Goal: Task Accomplishment & Management: Use online tool/utility

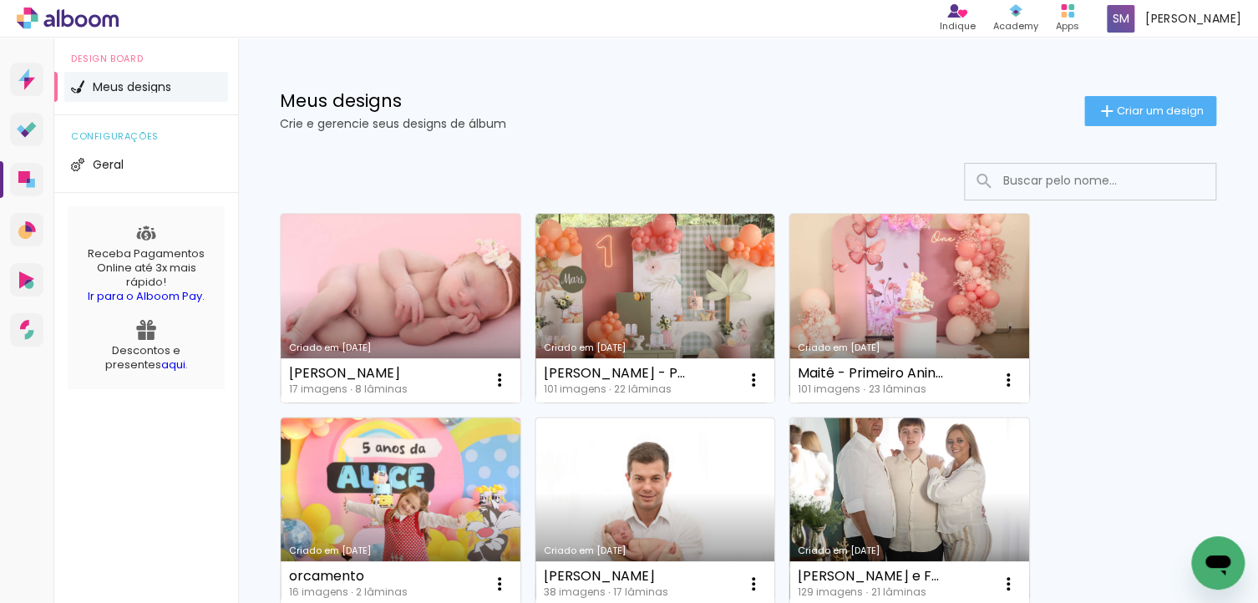
click at [451, 281] on link "Criado em [DATE]" at bounding box center [401, 308] width 240 height 189
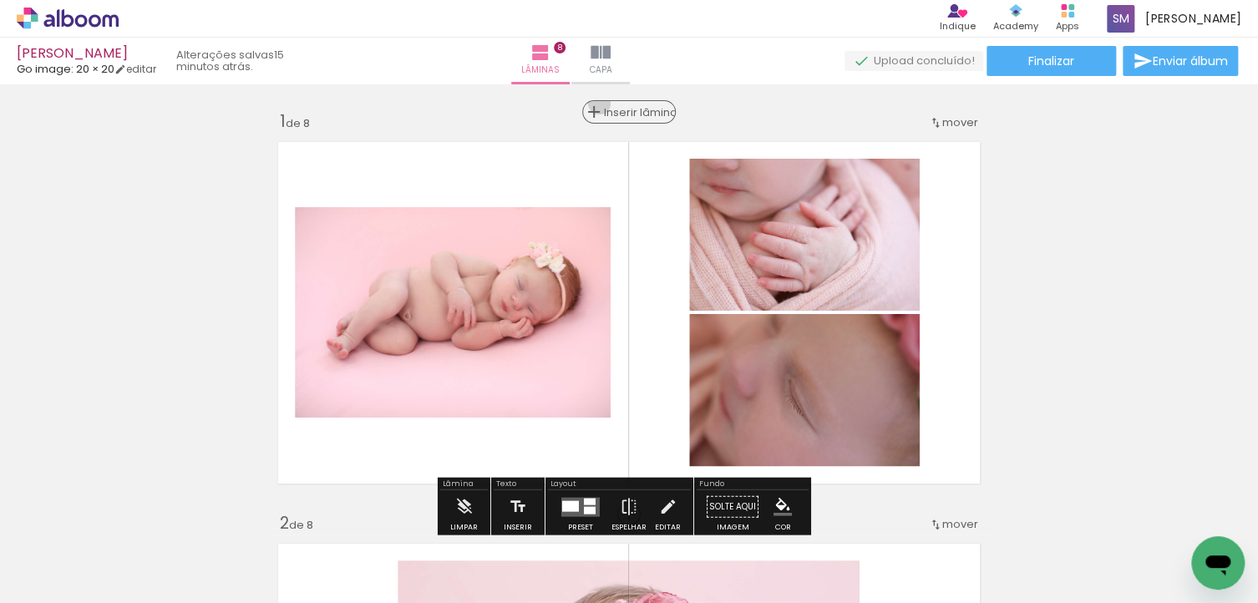
click at [610, 104] on div "Inserir lâmina" at bounding box center [629, 112] width 90 height 20
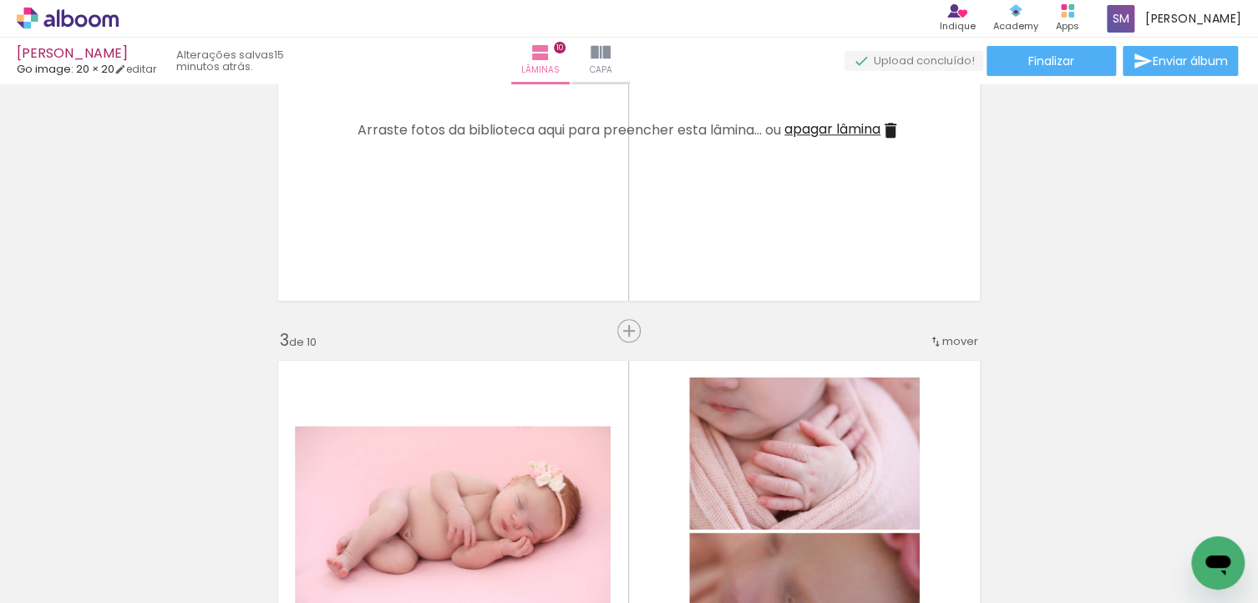
scroll to position [752, 0]
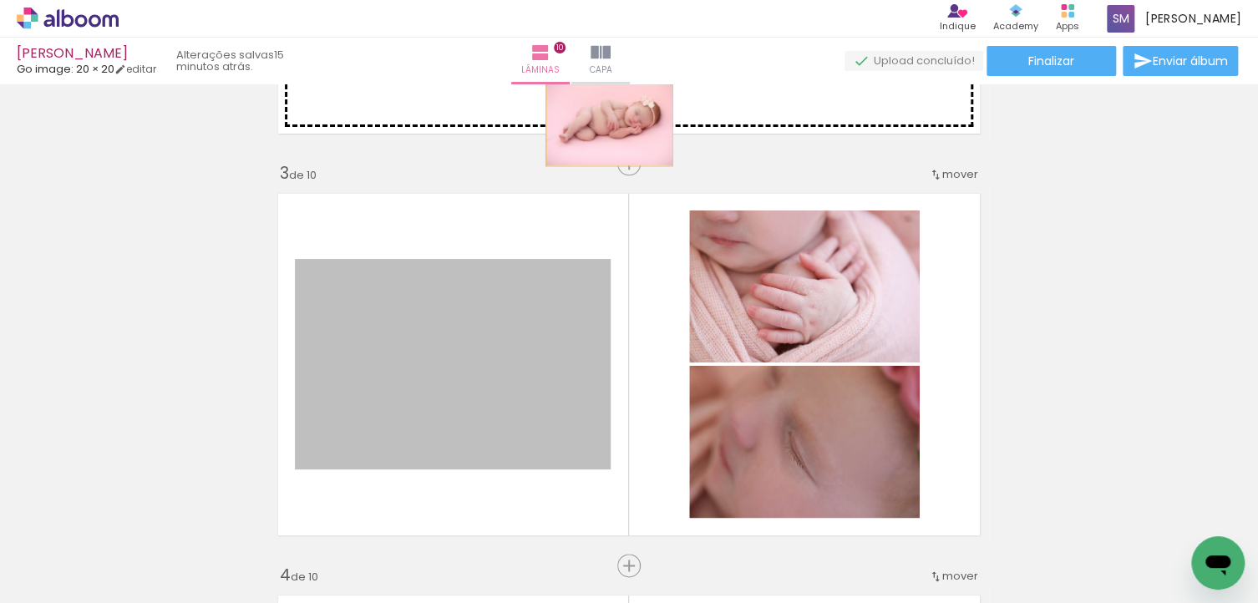
drag, startPoint x: 503, startPoint y: 368, endPoint x: 586, endPoint y: 167, distance: 217.9
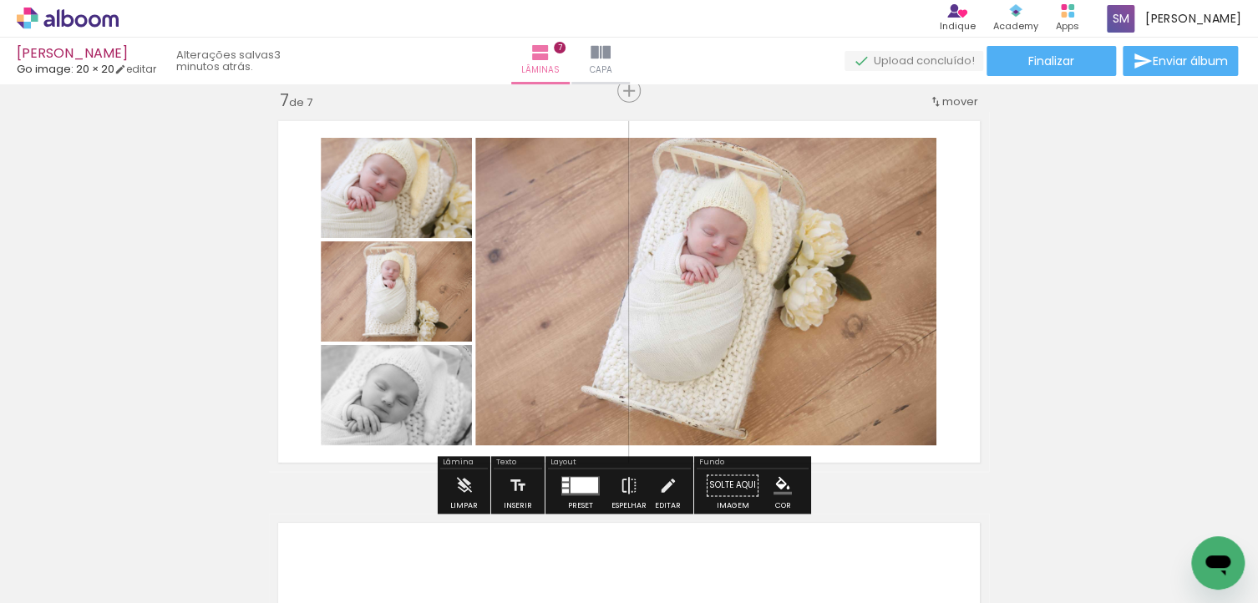
scroll to position [2514, 0]
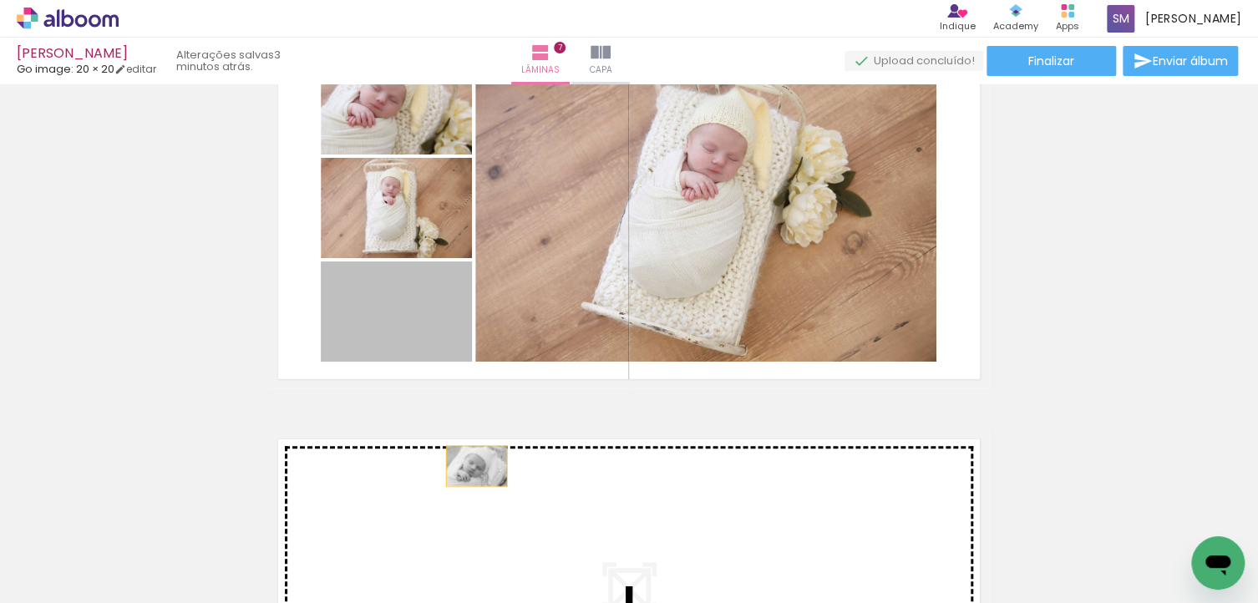
drag, startPoint x: 393, startPoint y: 344, endPoint x: 470, endPoint y: 468, distance: 145.5
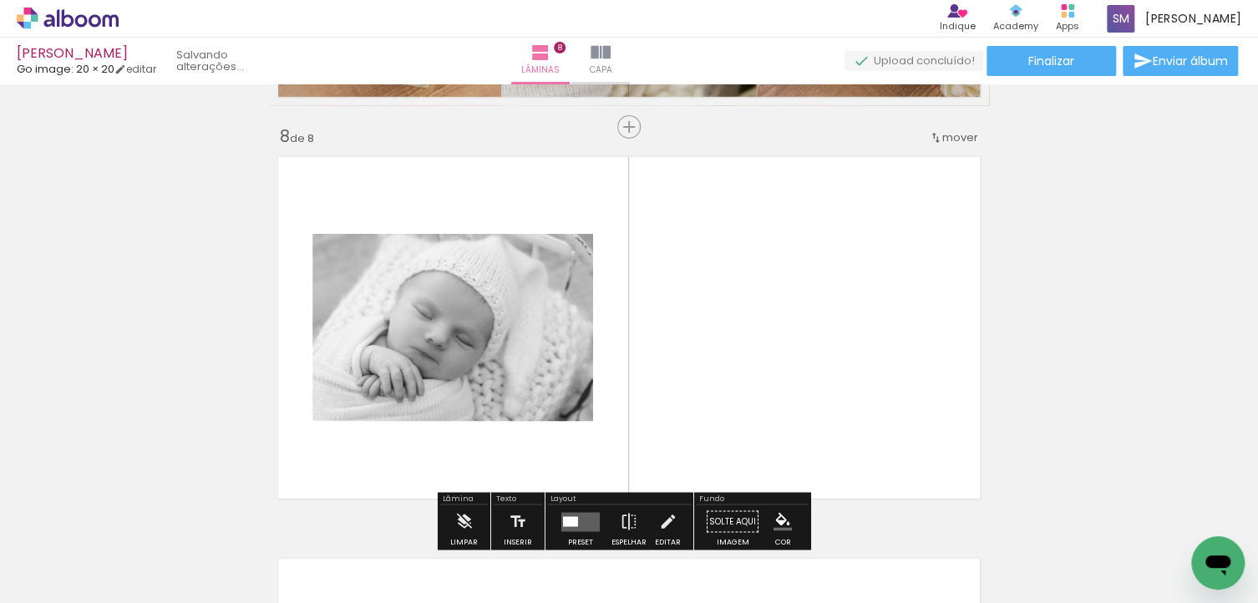
scroll to position [2833, 0]
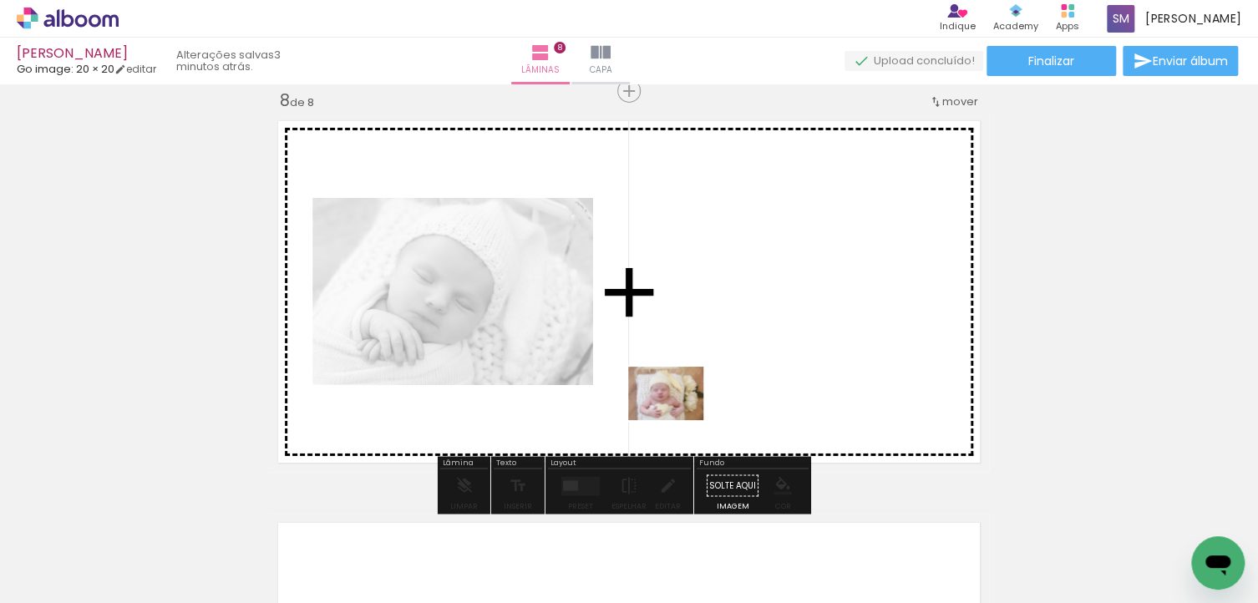
drag, startPoint x: 176, startPoint y: 555, endPoint x: 687, endPoint y: 400, distance: 534.1
click at [687, 400] on quentale-workspace at bounding box center [629, 301] width 1258 height 603
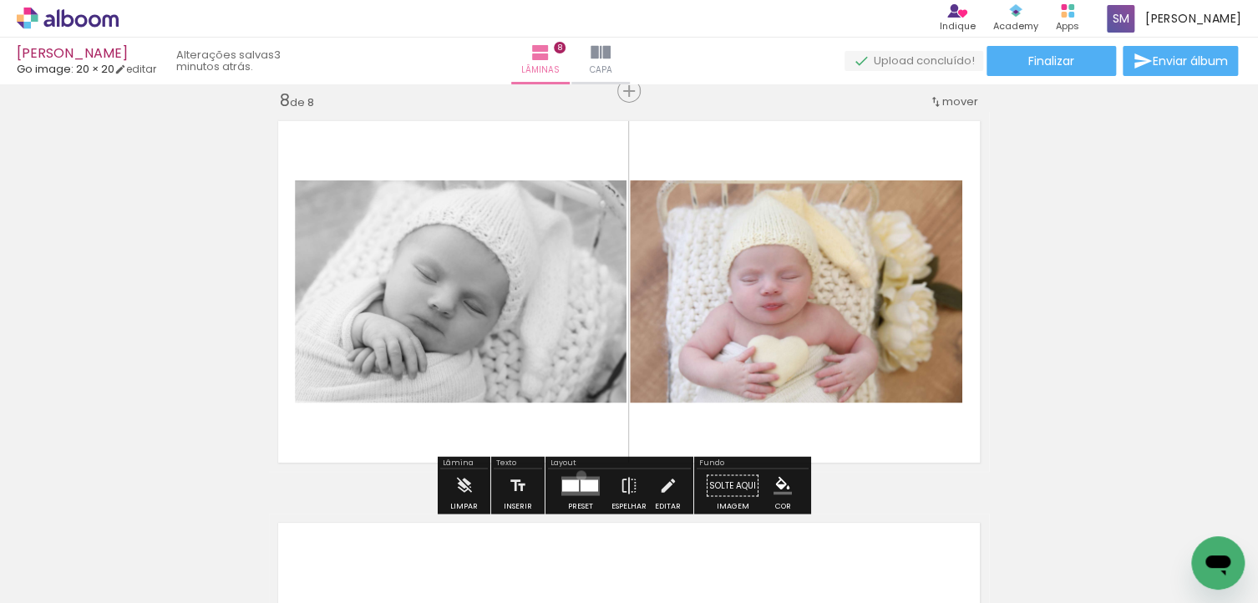
click at [577, 476] on quentale-layouter at bounding box center [580, 485] width 38 height 19
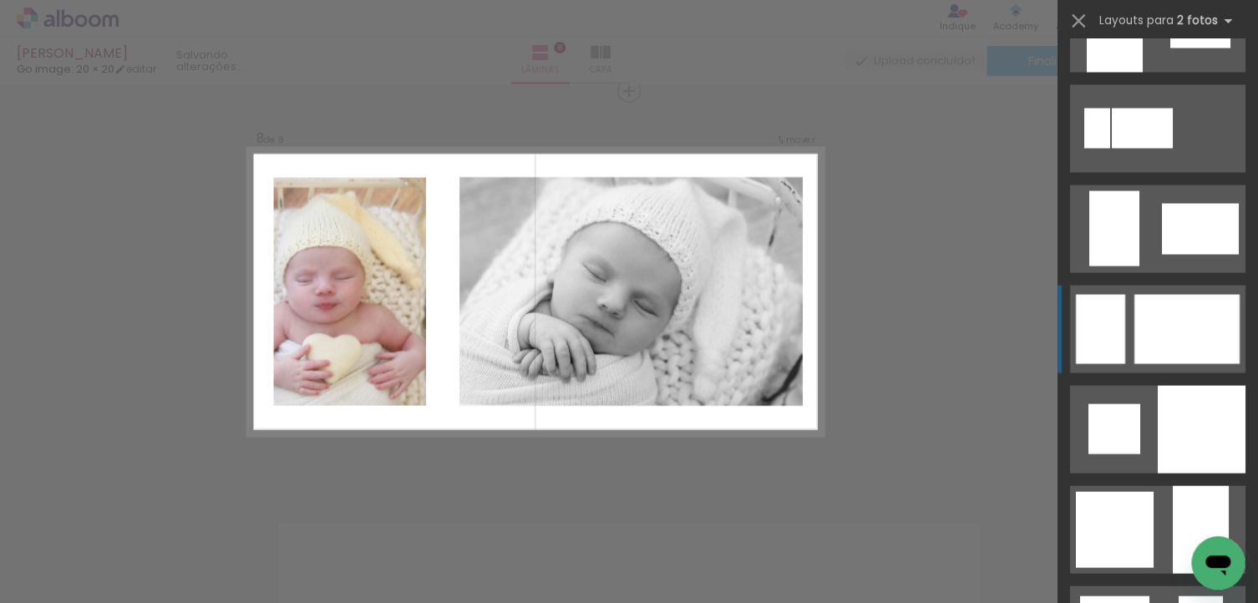
scroll to position [4843, 0]
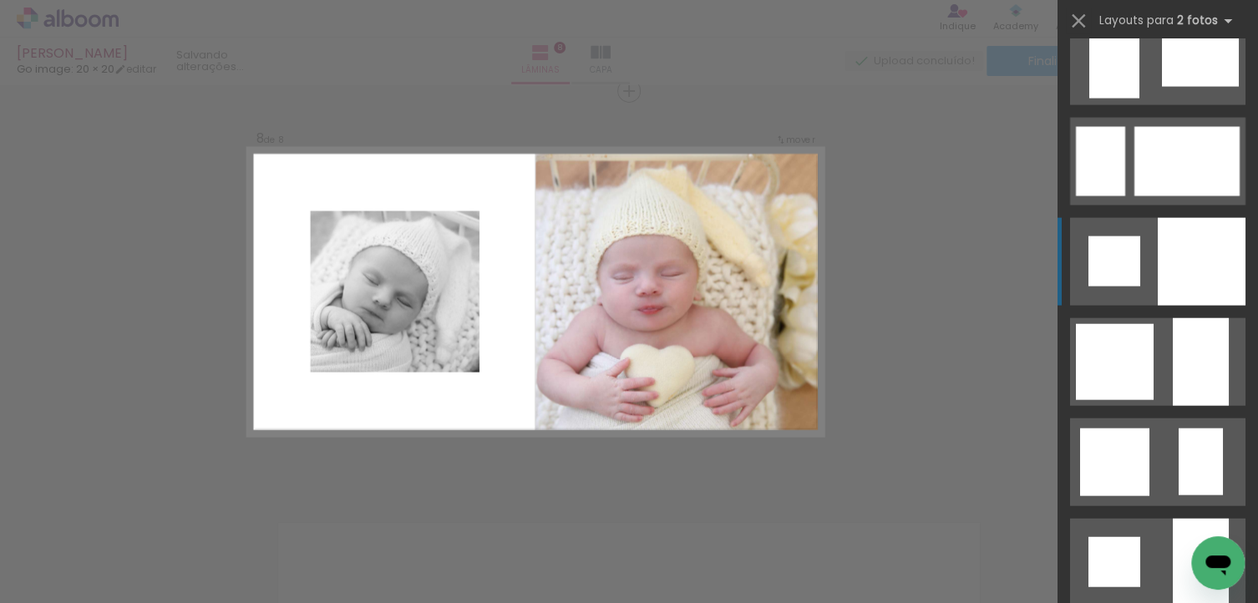
click at [1192, 286] on div at bounding box center [1201, 262] width 88 height 88
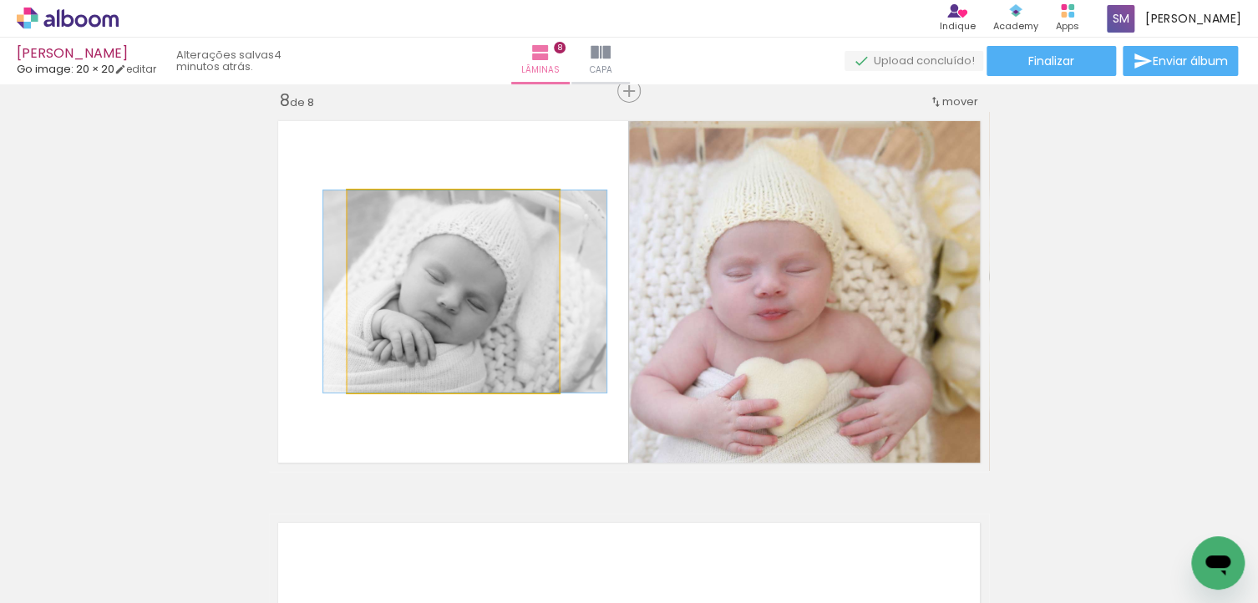
drag, startPoint x: 471, startPoint y: 275, endPoint x: 484, endPoint y: 274, distance: 13.4
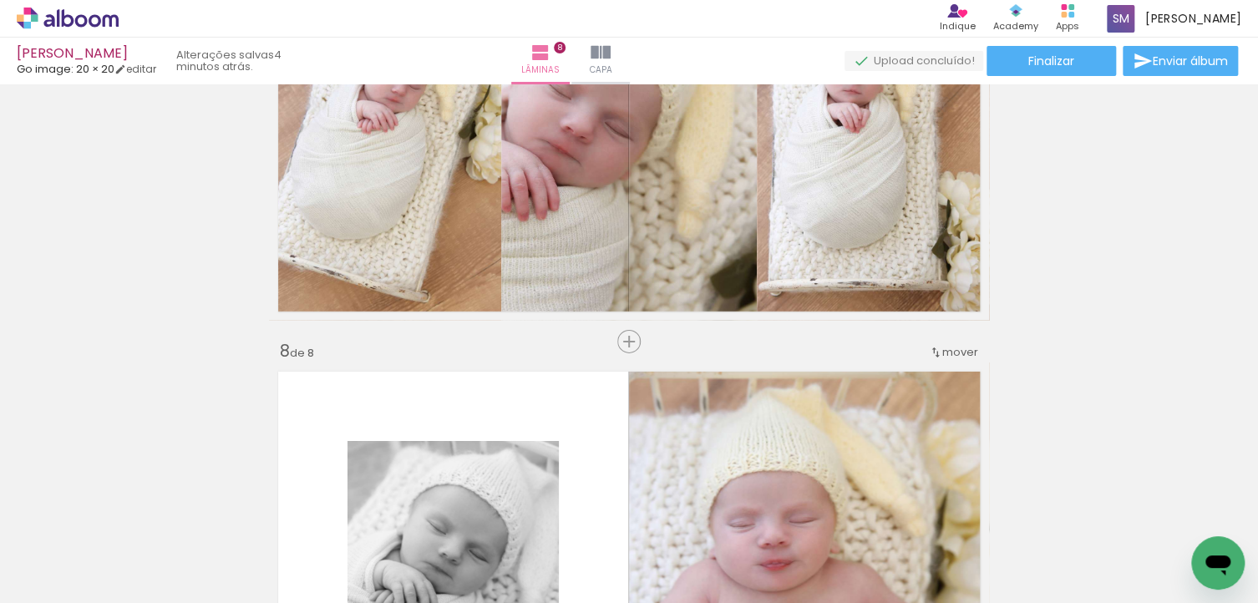
scroll to position [2499, 0]
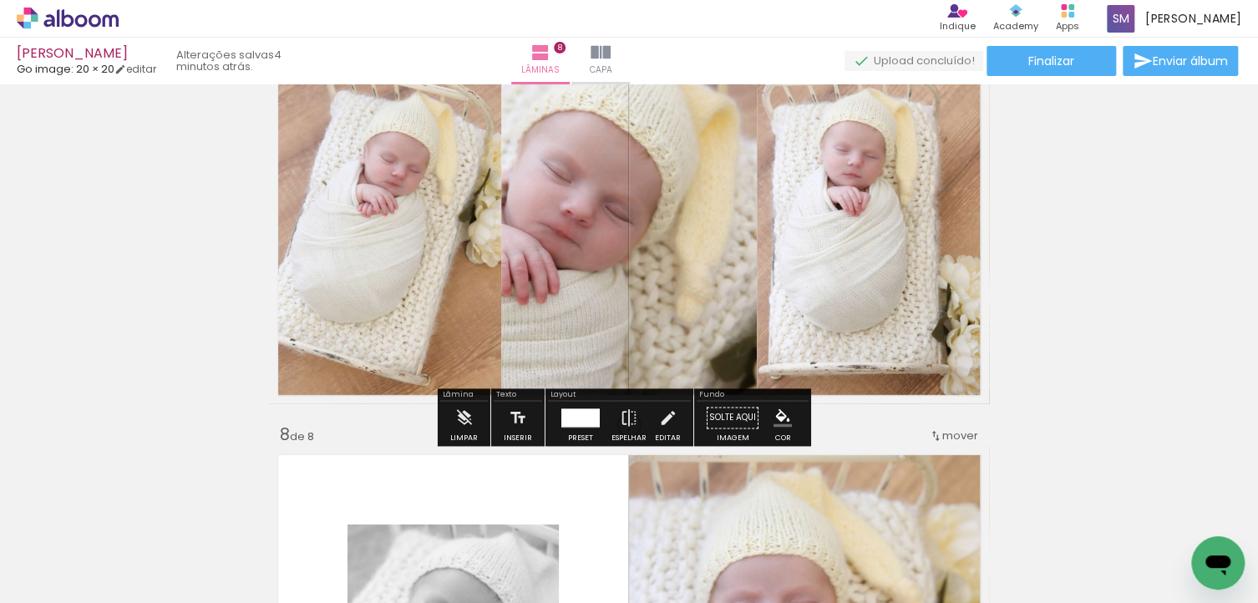
click at [578, 417] on div at bounding box center [580, 417] width 28 height 18
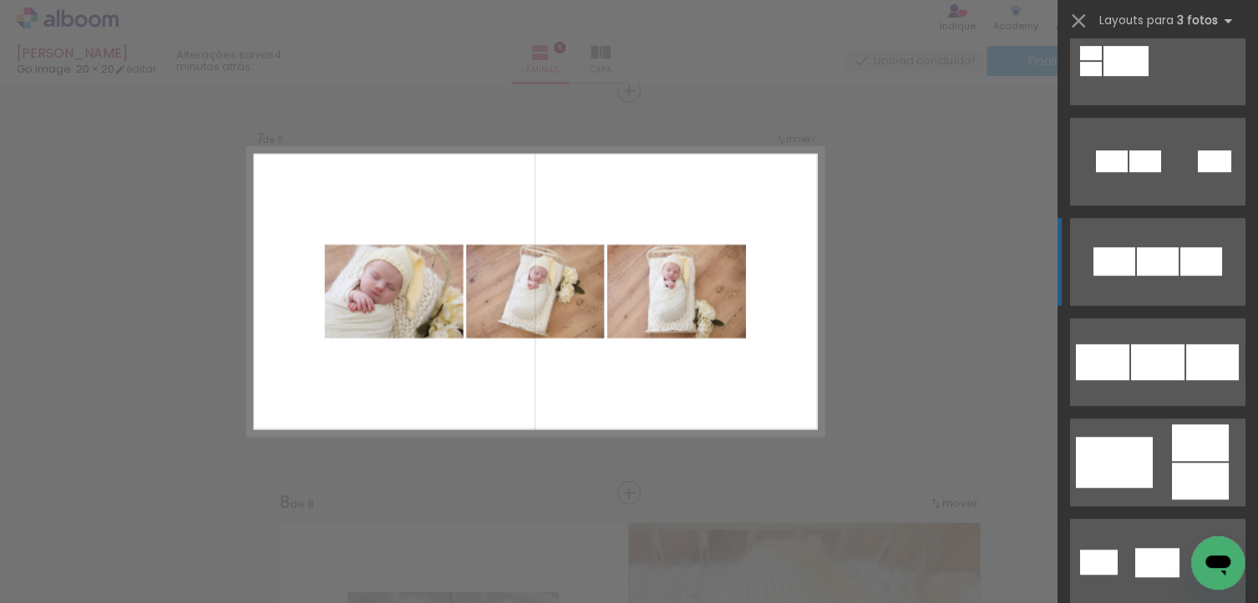
scroll to position [501, 0]
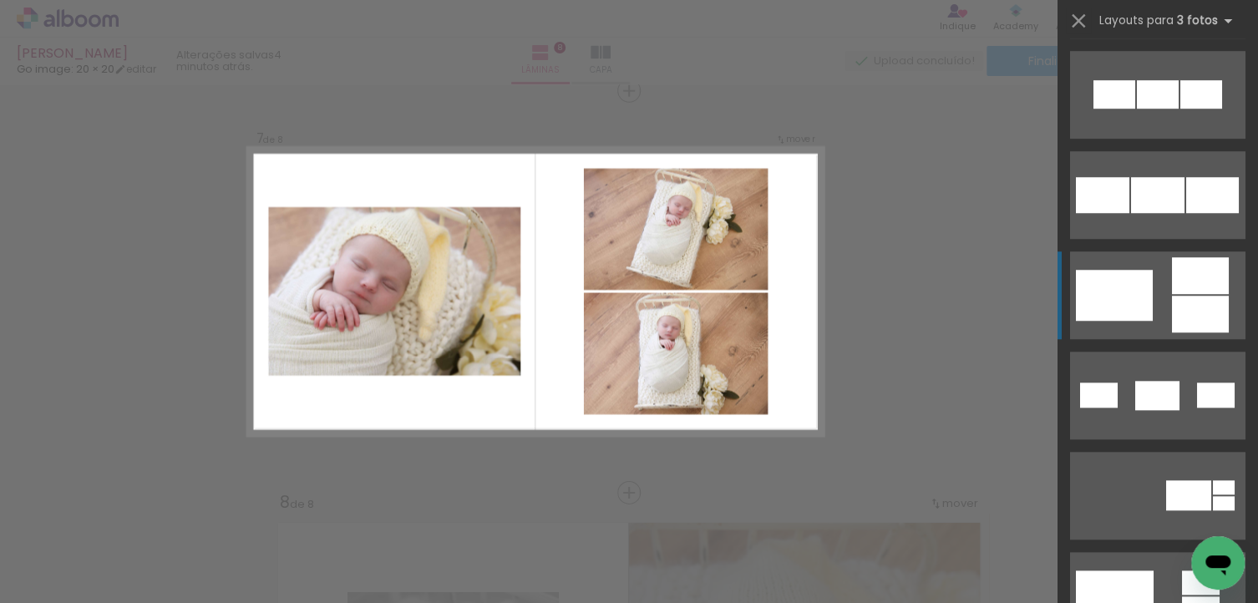
click at [1103, 301] on div at bounding box center [1114, 295] width 77 height 51
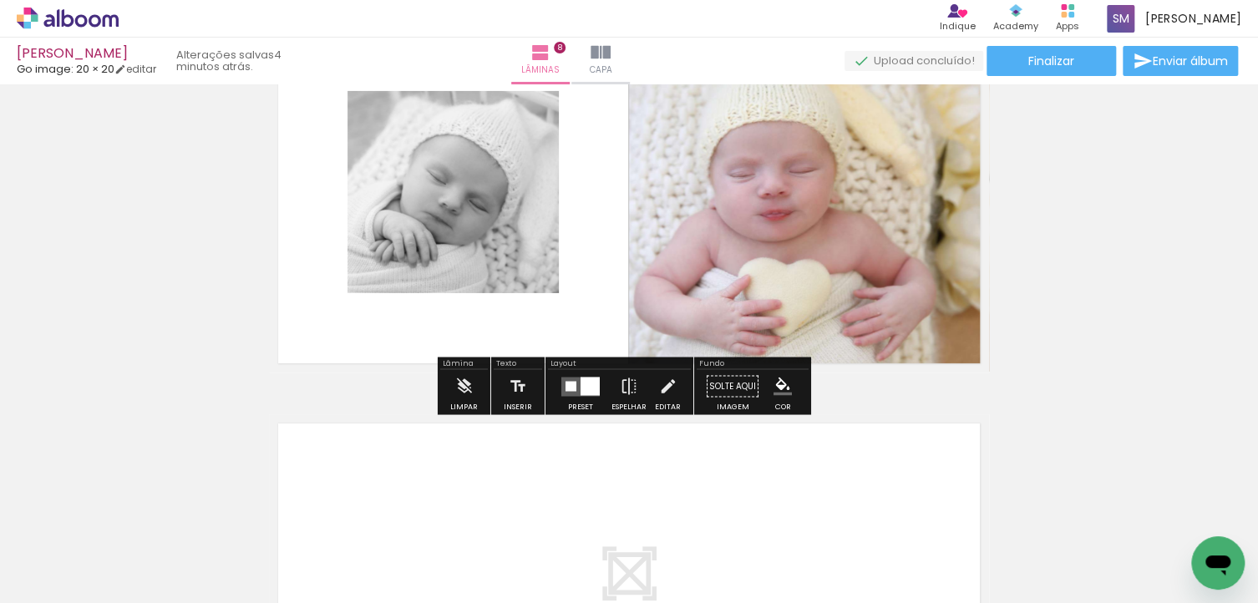
scroll to position [3266, 0]
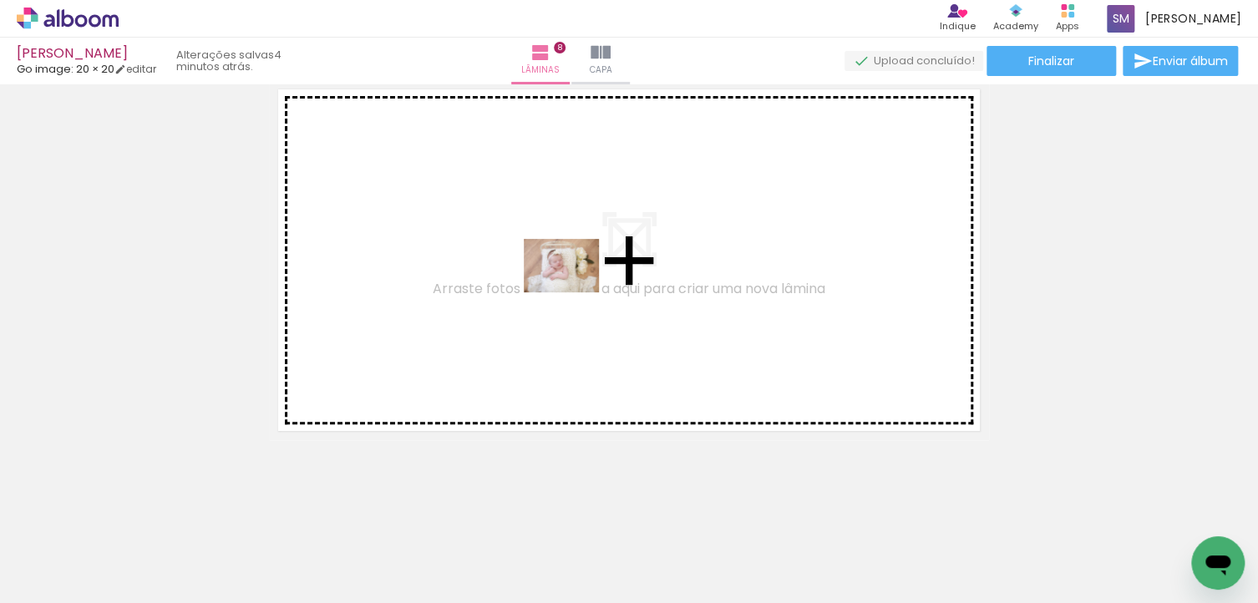
drag, startPoint x: 177, startPoint y: 565, endPoint x: 574, endPoint y: 289, distance: 483.5
click at [574, 289] on quentale-workspace at bounding box center [629, 301] width 1258 height 603
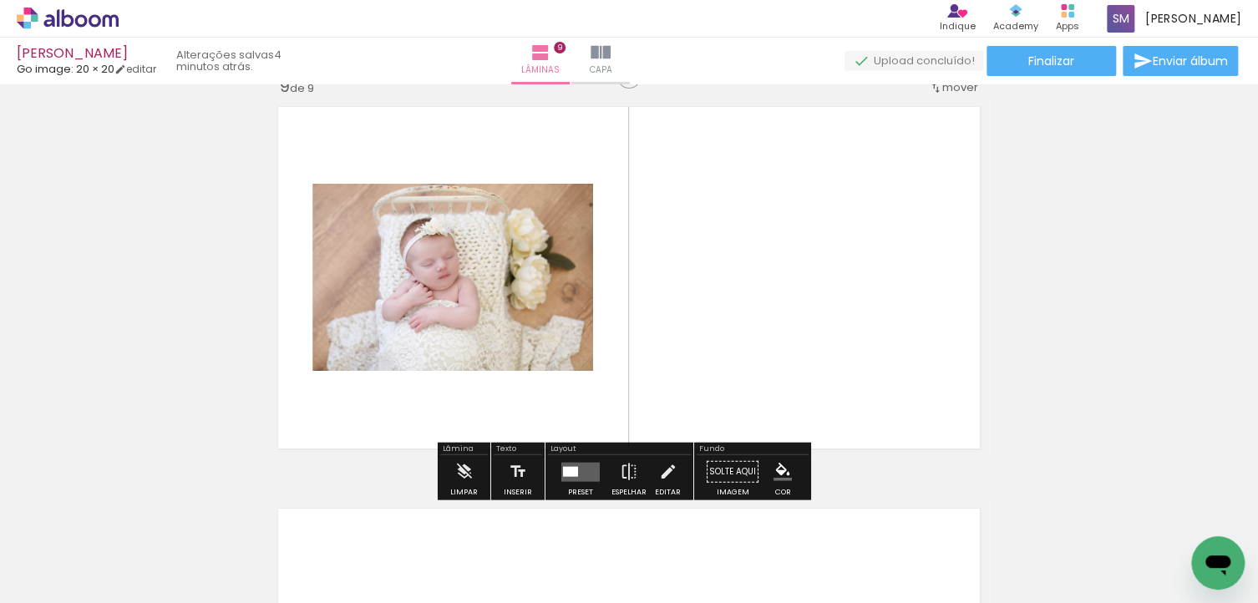
scroll to position [3234, 0]
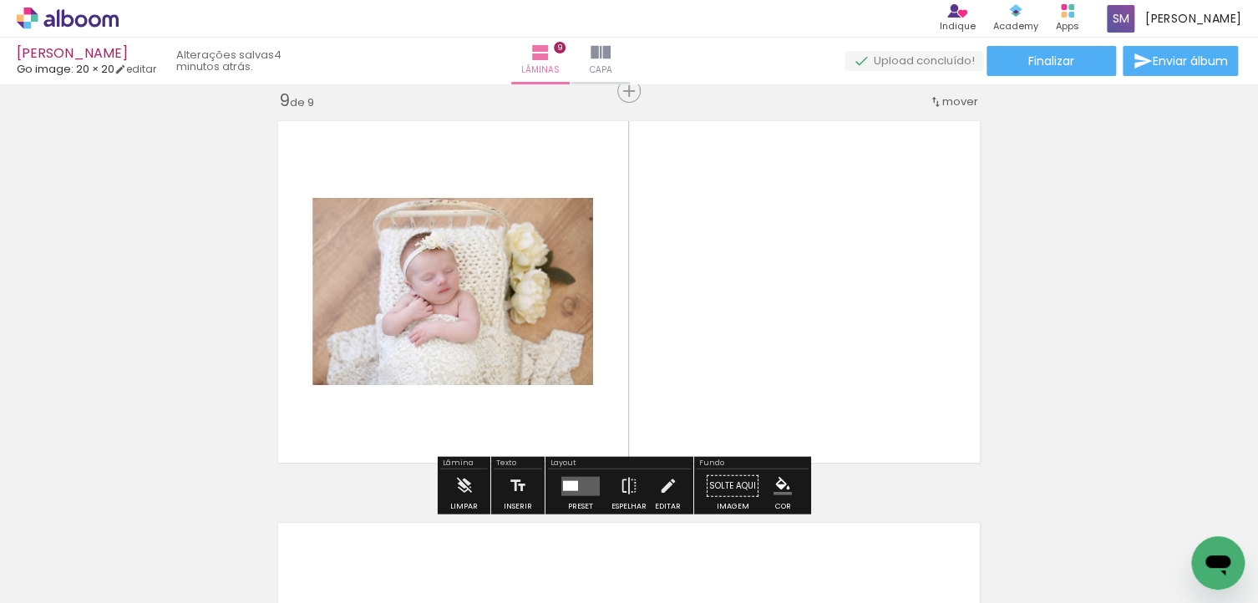
click at [578, 485] on quentale-layouter at bounding box center [580, 485] width 38 height 19
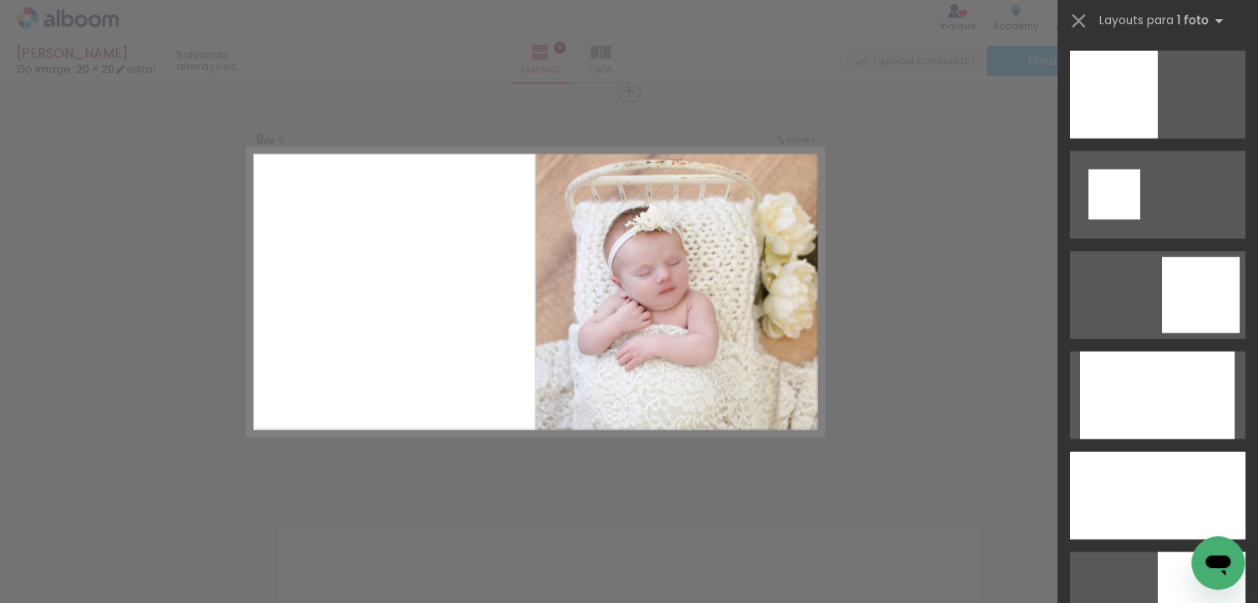
scroll to position [2338, 0]
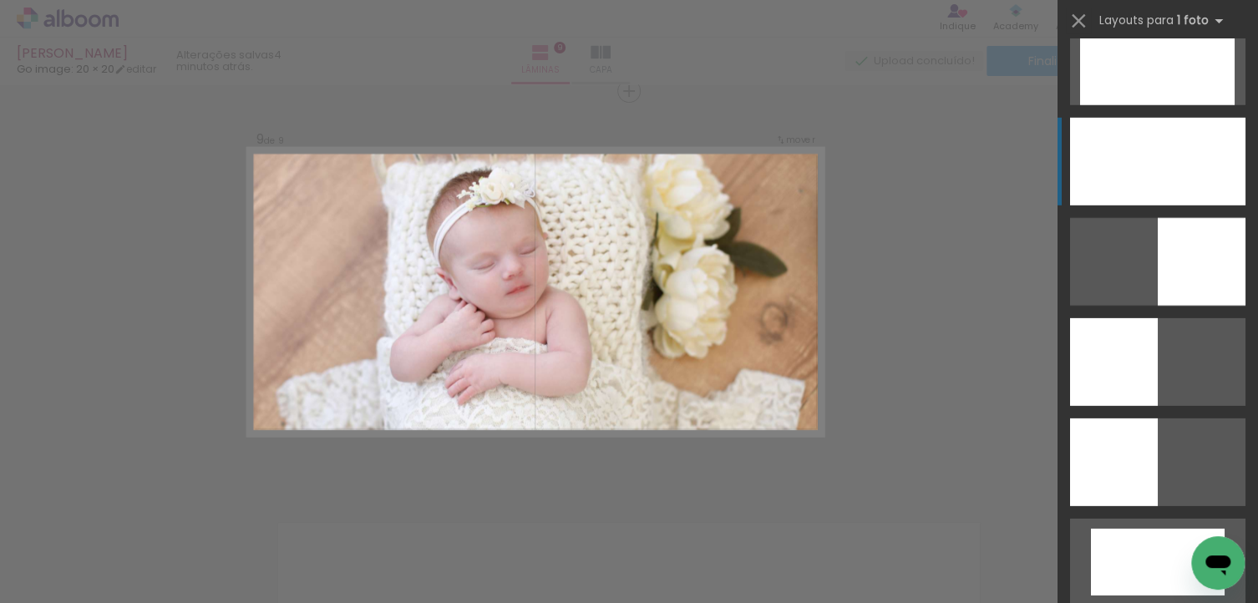
click at [1136, 167] on div at bounding box center [1157, 162] width 175 height 88
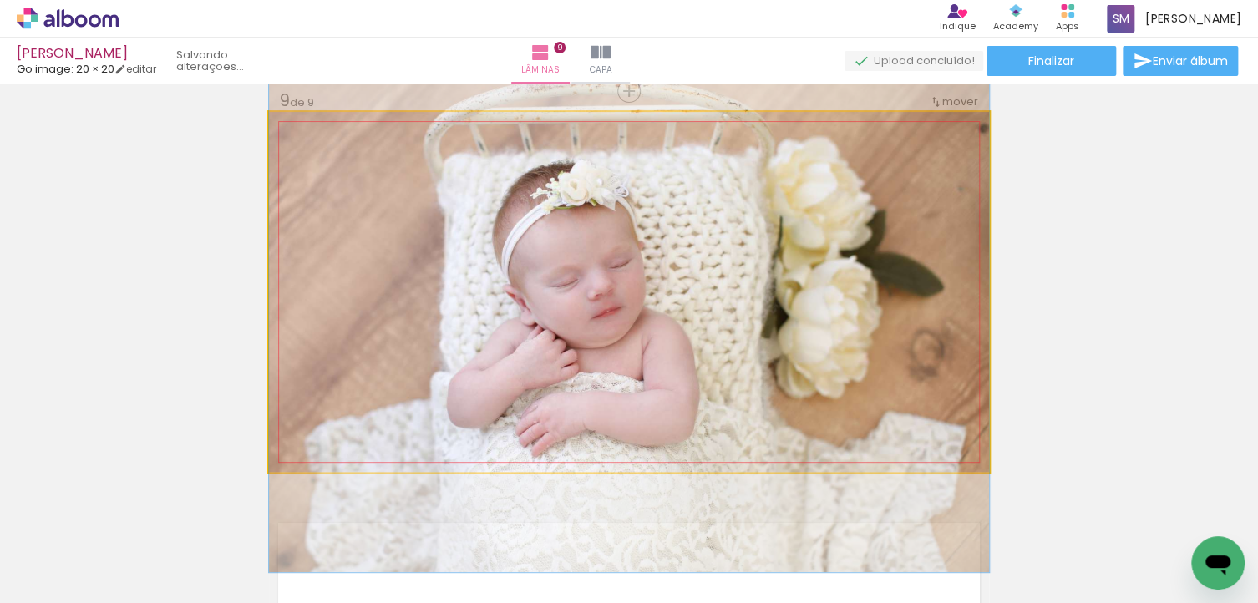
drag, startPoint x: 790, startPoint y: 227, endPoint x: 795, endPoint y: 251, distance: 23.9
click at [795, 251] on quentale-photo at bounding box center [629, 292] width 720 height 360
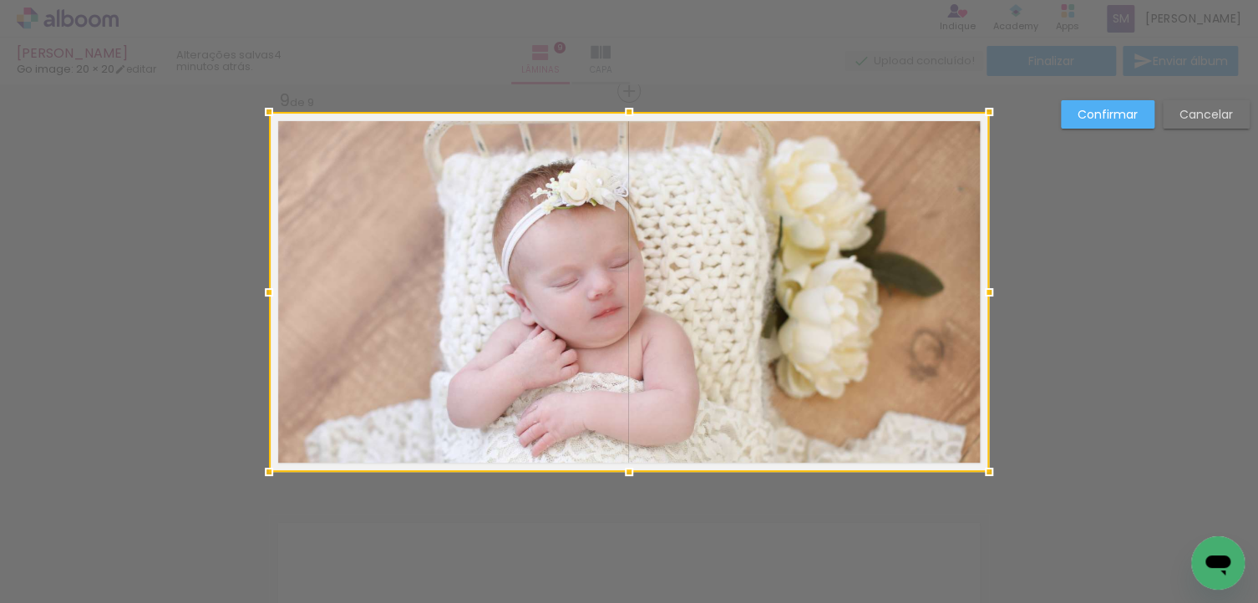
click at [0, 0] on slot "Cancelar" at bounding box center [0, 0] width 0 height 0
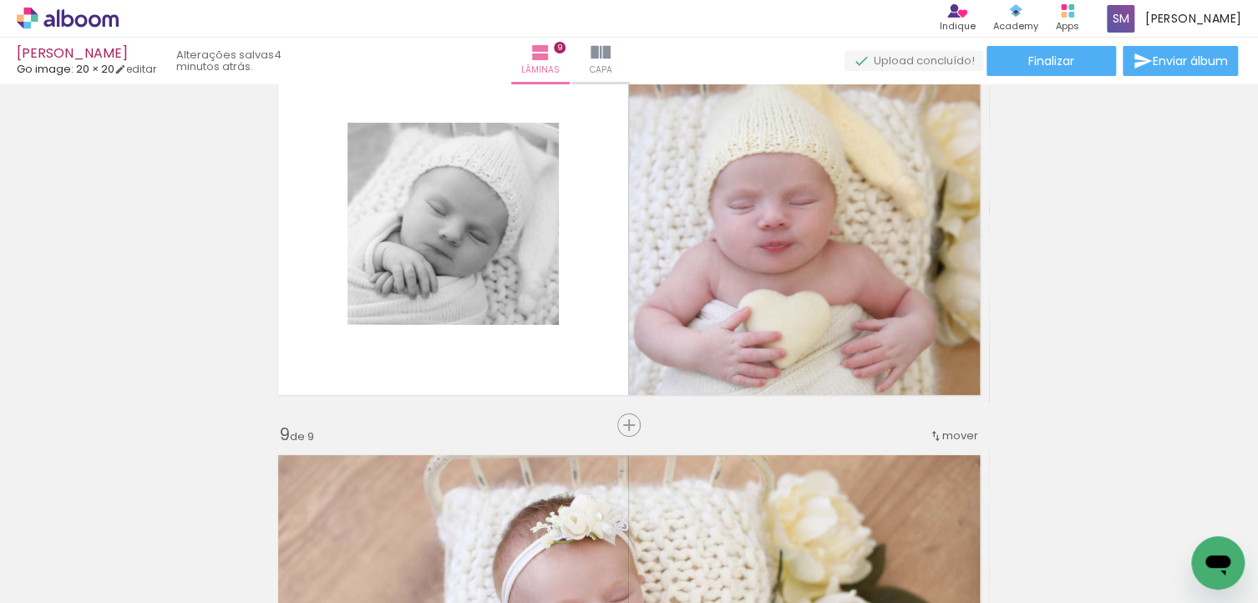
scroll to position [3067, 0]
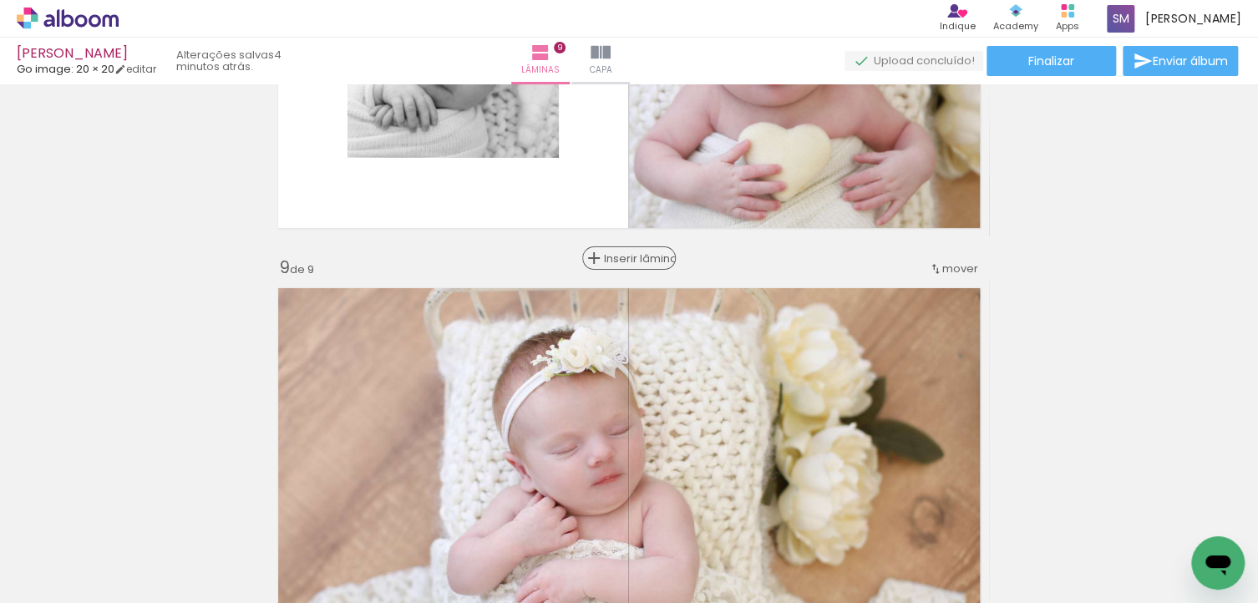
click at [618, 256] on span "Inserir lâmina" at bounding box center [636, 258] width 65 height 11
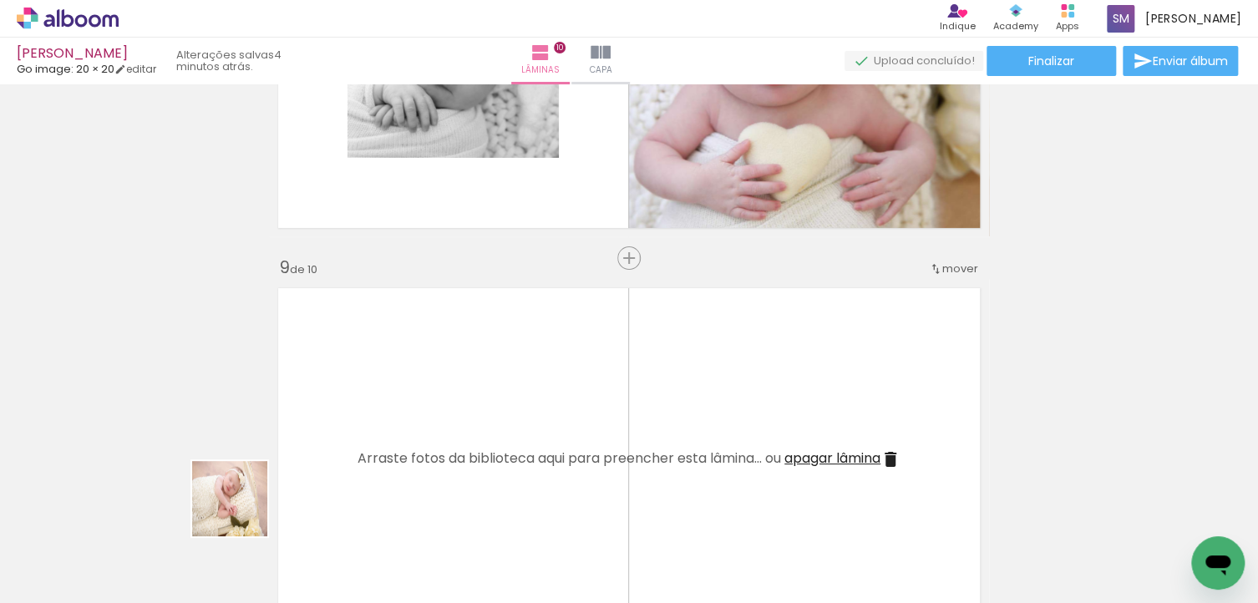
drag, startPoint x: 185, startPoint y: 544, endPoint x: 539, endPoint y: 413, distance: 377.6
click at [539, 413] on quentale-workspace at bounding box center [629, 301] width 1258 height 603
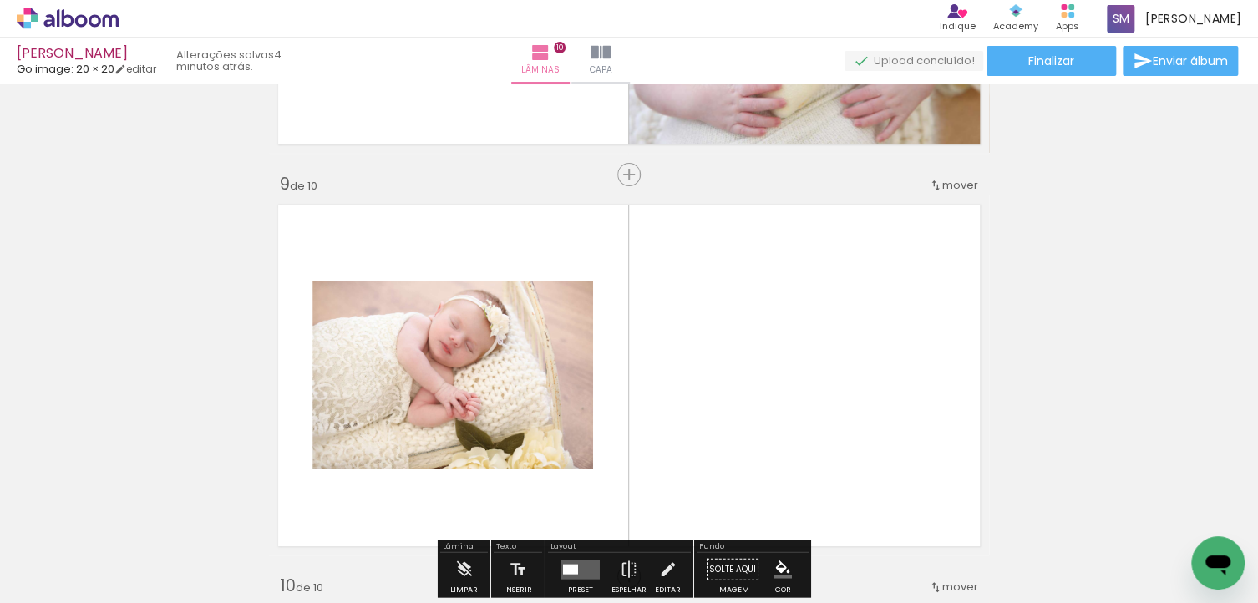
scroll to position [3318, 0]
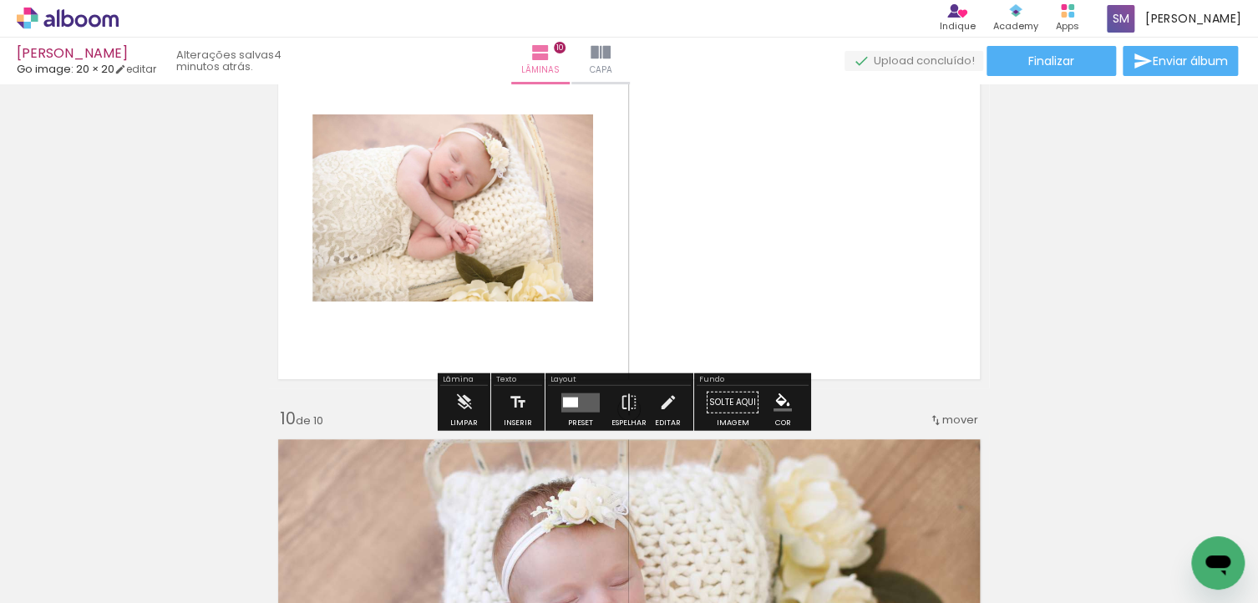
click at [571, 410] on quentale-layouter at bounding box center [580, 401] width 38 height 19
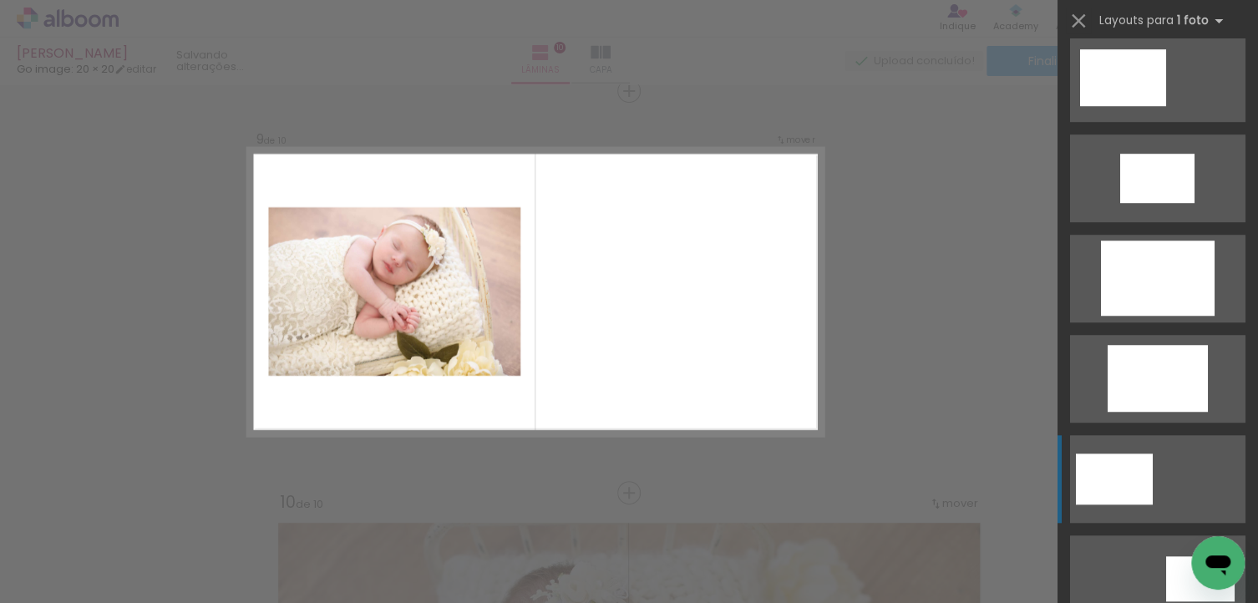
scroll to position [501, 0]
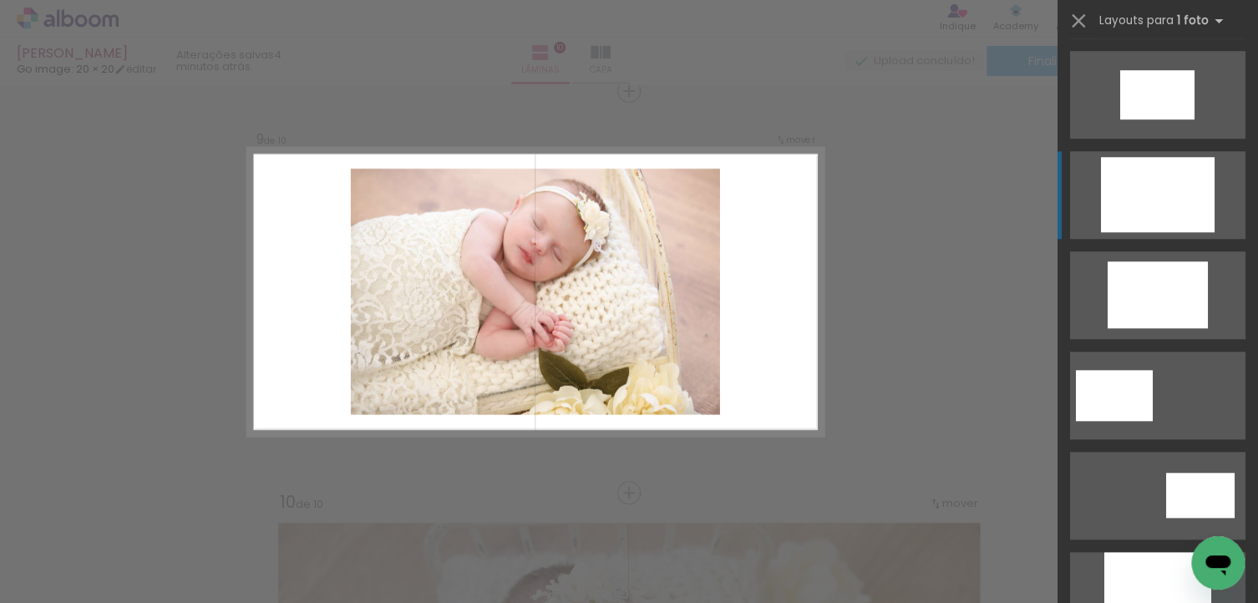
click at [1139, 220] on div at bounding box center [1158, 194] width 114 height 75
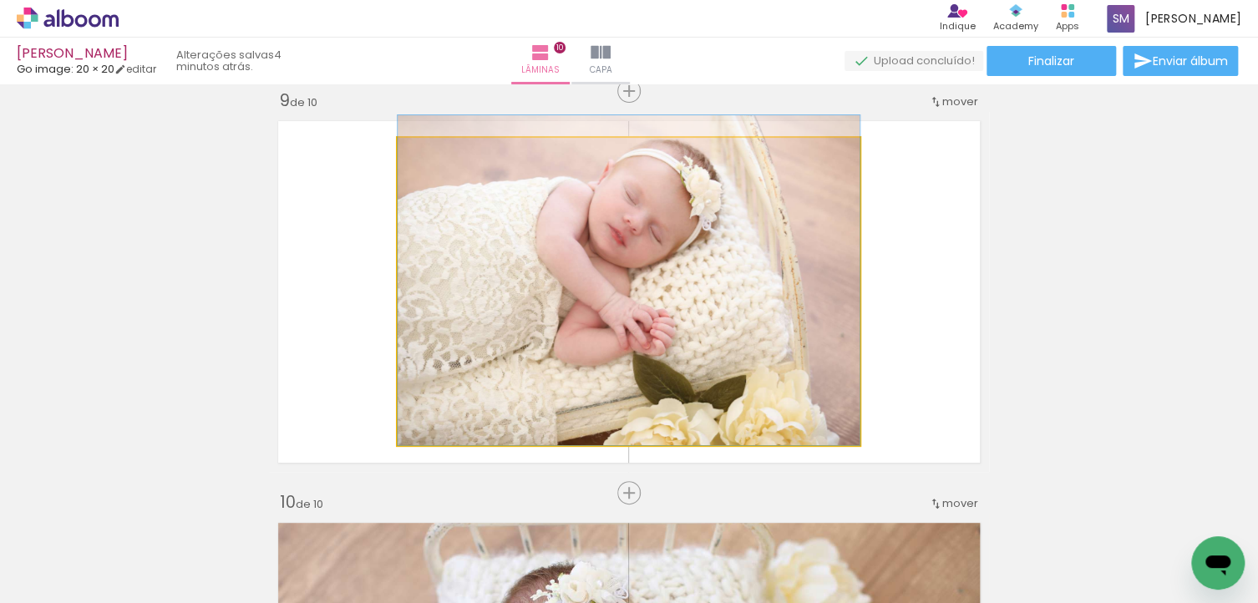
drag, startPoint x: 746, startPoint y: 251, endPoint x: 748, endPoint y: 230, distance: 21.0
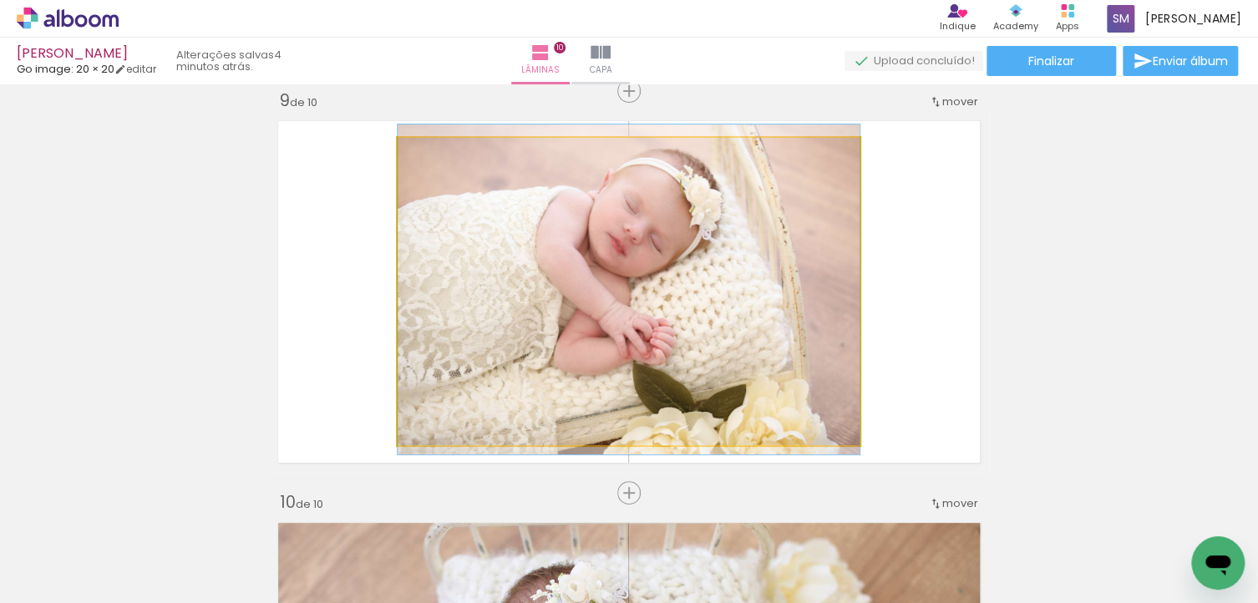
click at [752, 246] on quentale-photo at bounding box center [628, 291] width 462 height 307
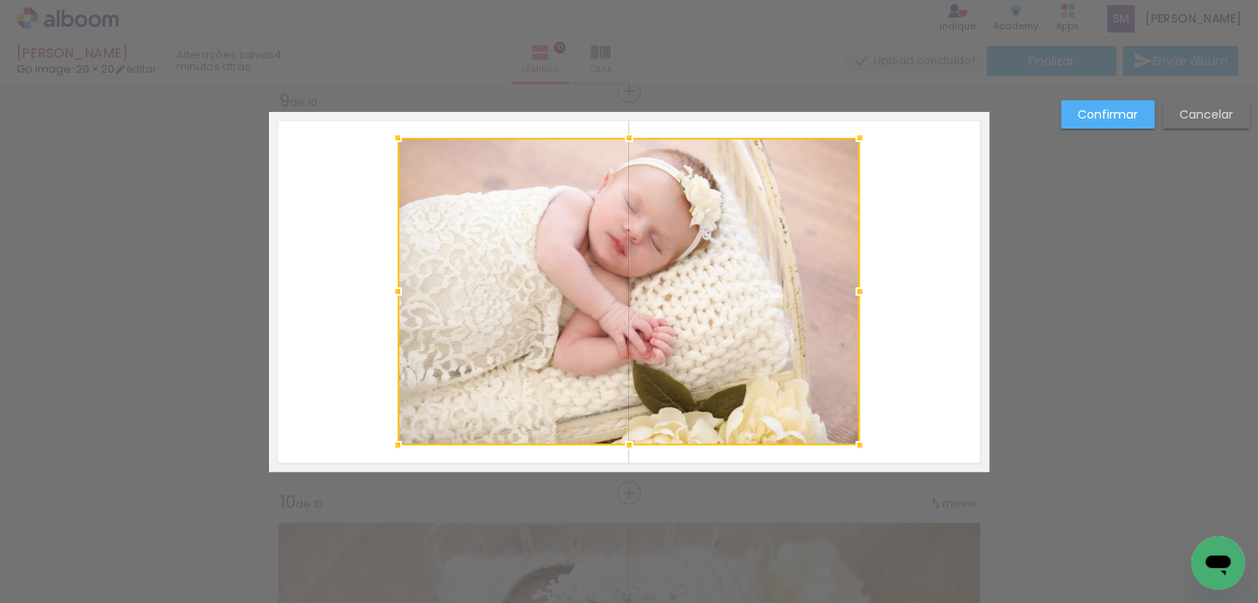
click at [1185, 104] on paper-button "Cancelar" at bounding box center [1205, 114] width 87 height 28
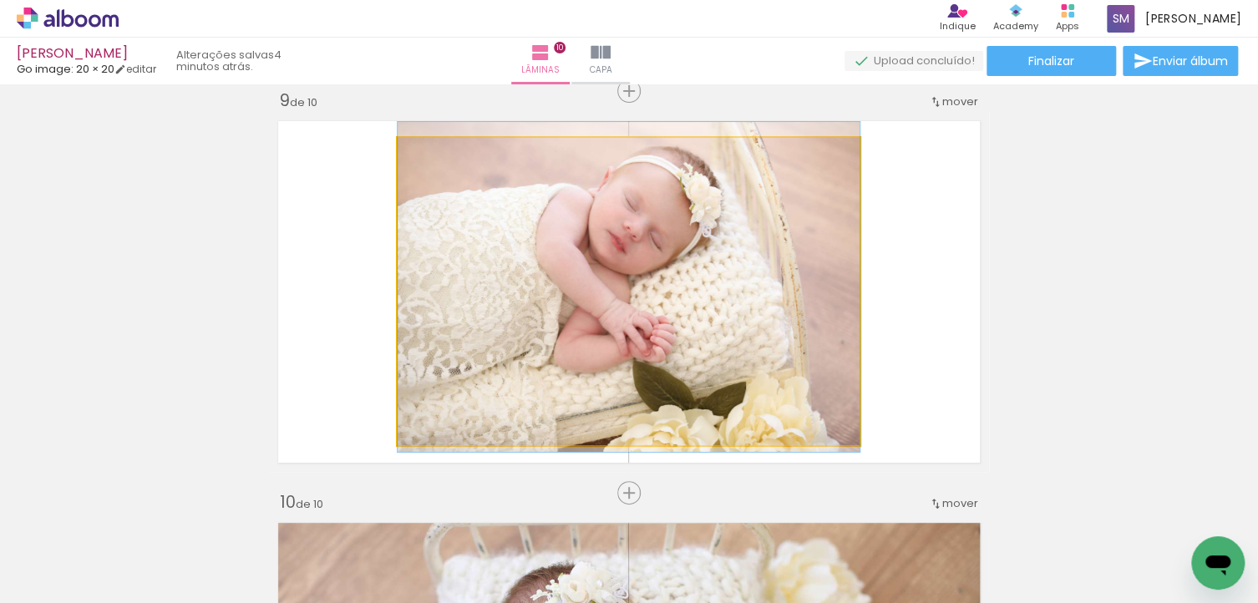
click at [721, 227] on quentale-photo at bounding box center [628, 291] width 462 height 307
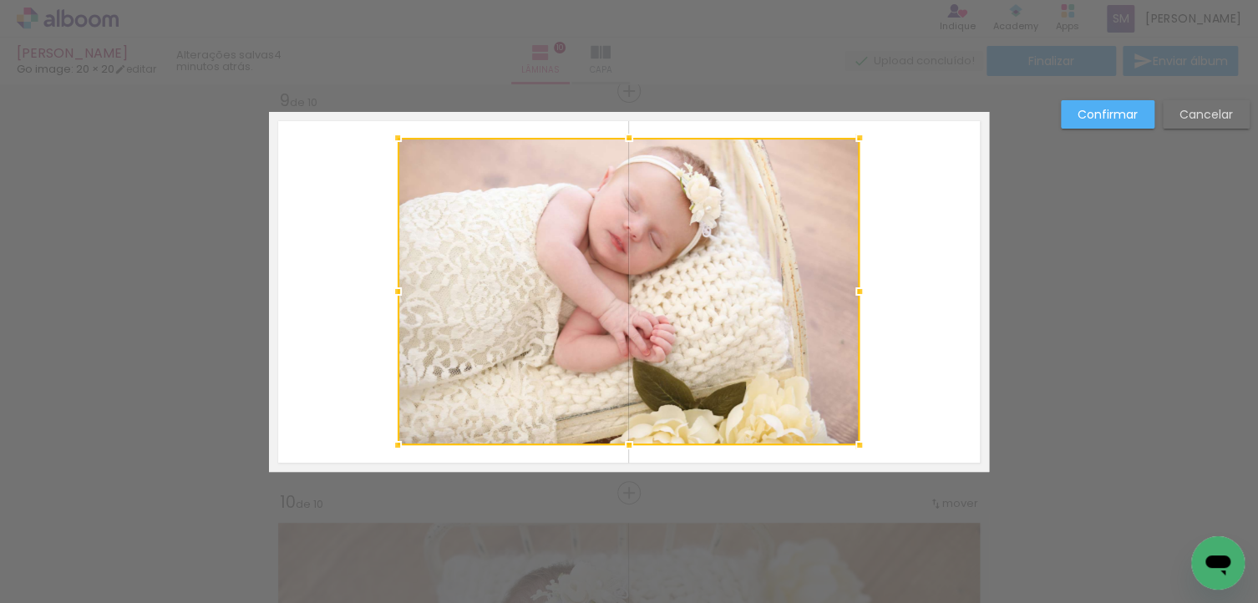
click at [1182, 127] on paper-button "Cancelar" at bounding box center [1205, 114] width 87 height 28
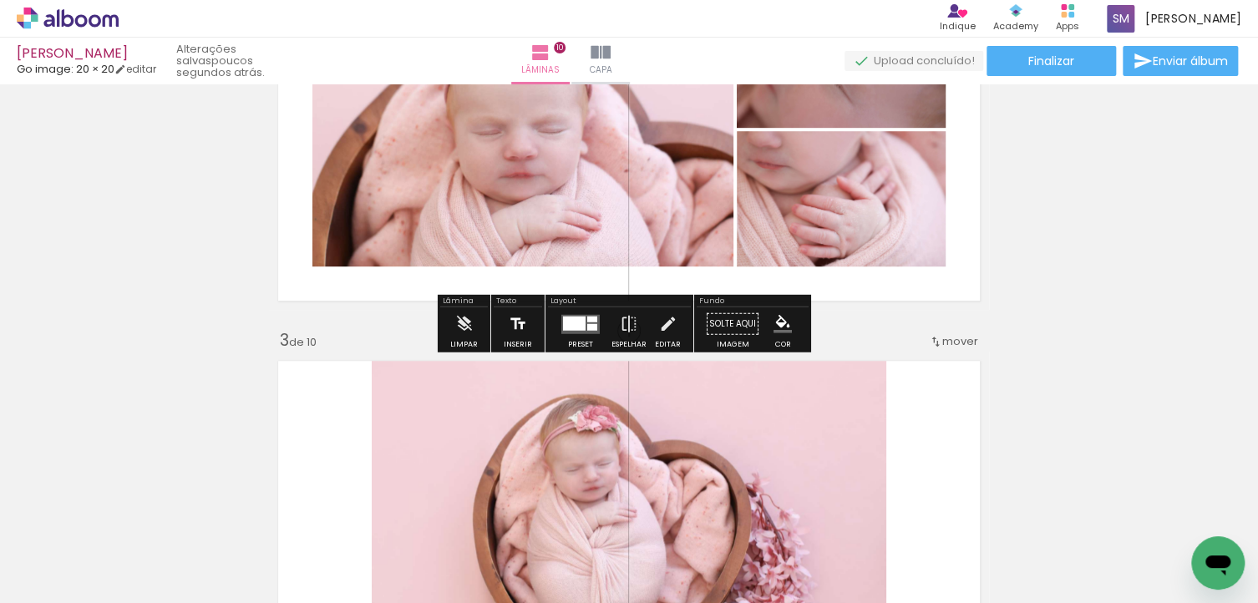
scroll to position [668, 0]
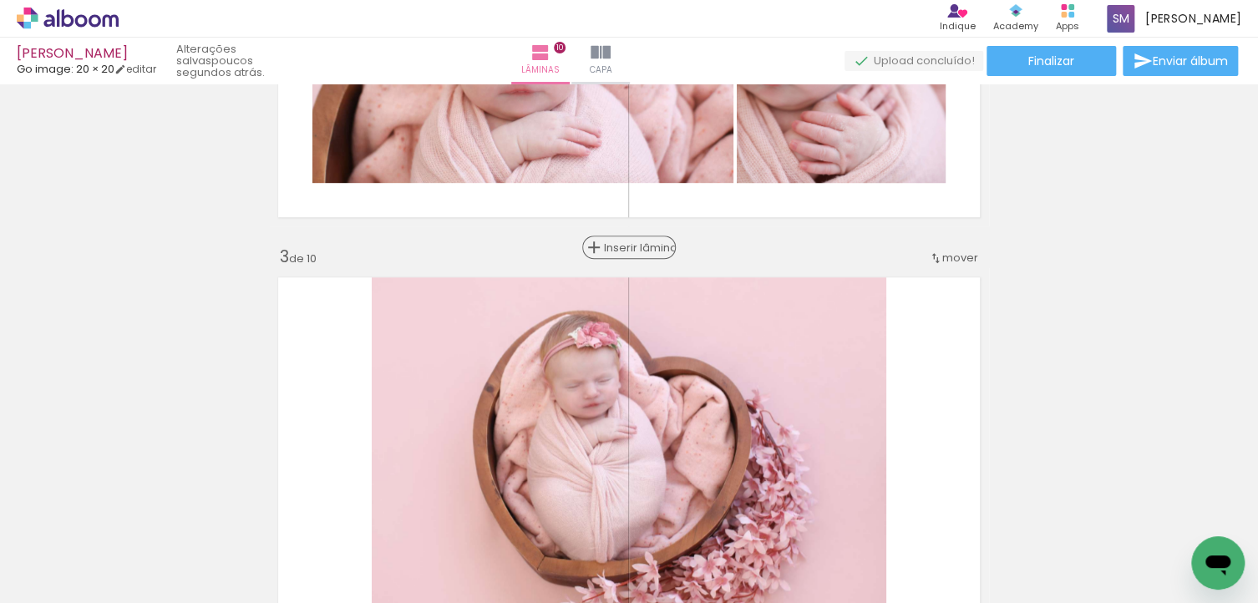
click at [617, 247] on div "Inserir lâmina" at bounding box center [629, 247] width 90 height 20
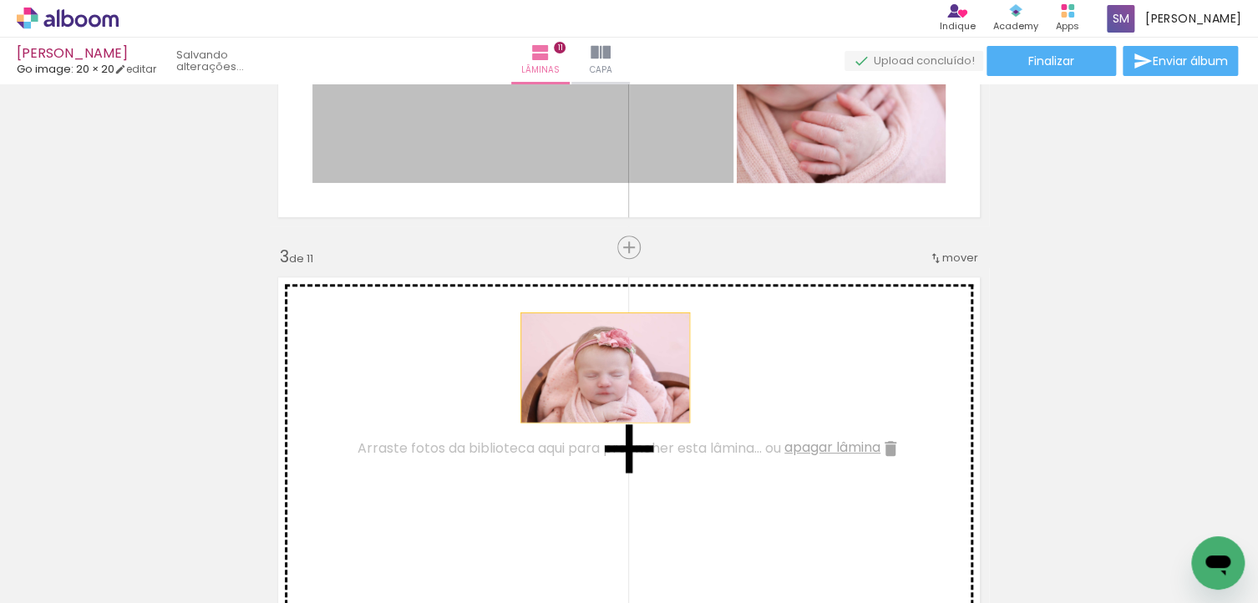
drag, startPoint x: 495, startPoint y: 120, endPoint x: 596, endPoint y: 370, distance: 269.4
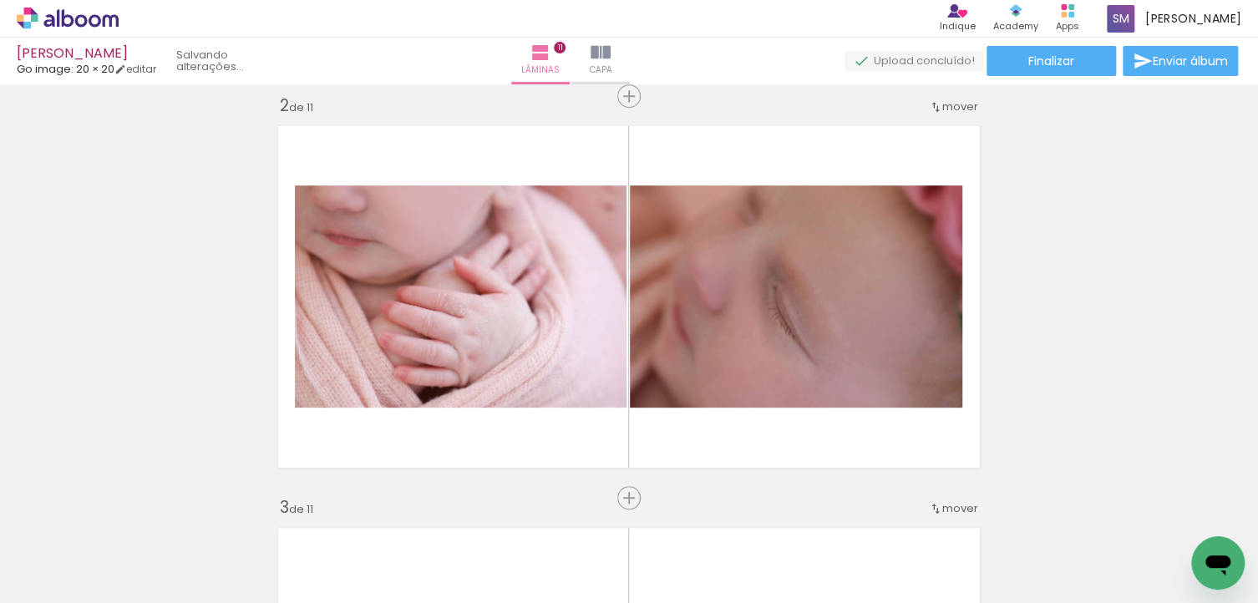
scroll to position [585, 0]
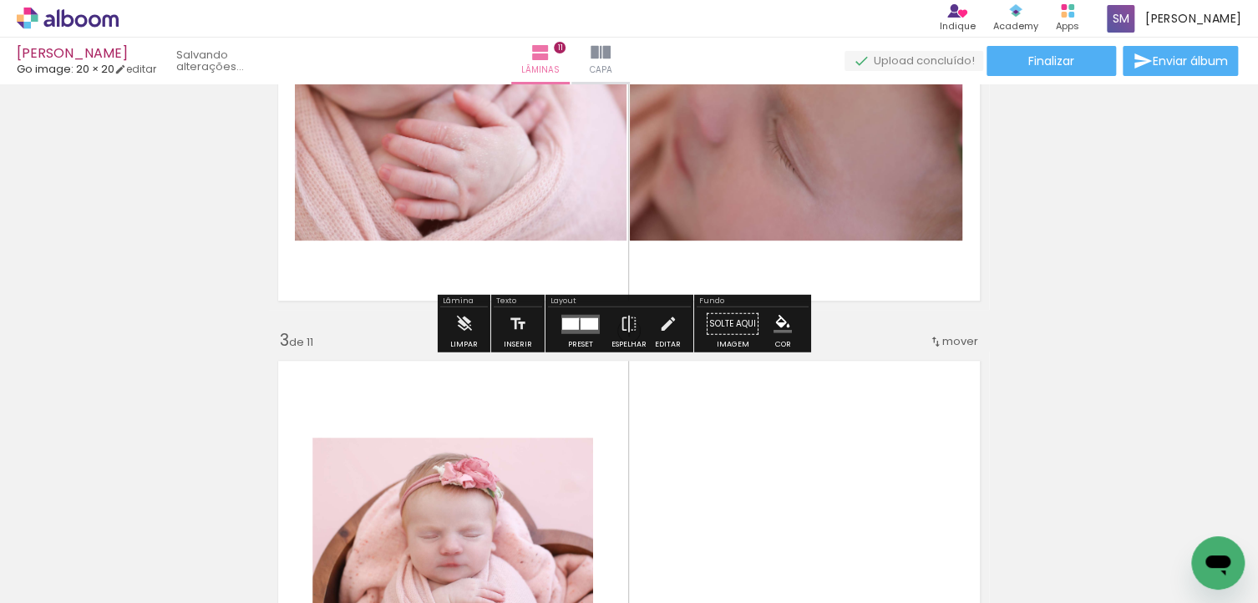
click at [580, 318] on div at bounding box center [589, 323] width 18 height 12
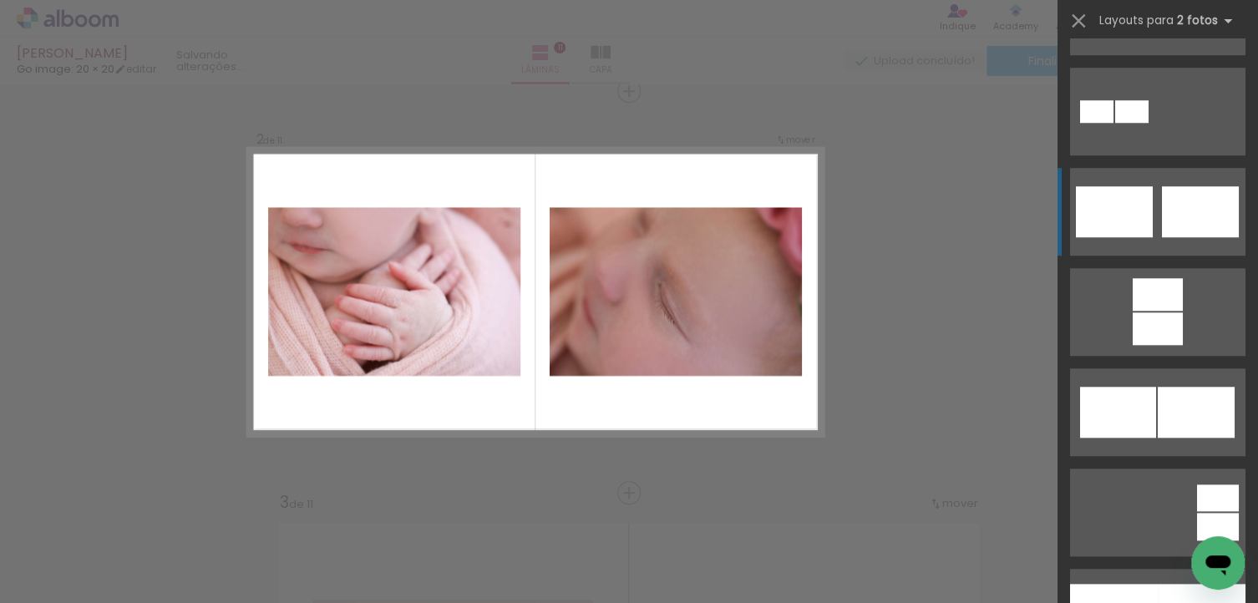
click at [1172, 234] on div at bounding box center [1200, 211] width 77 height 51
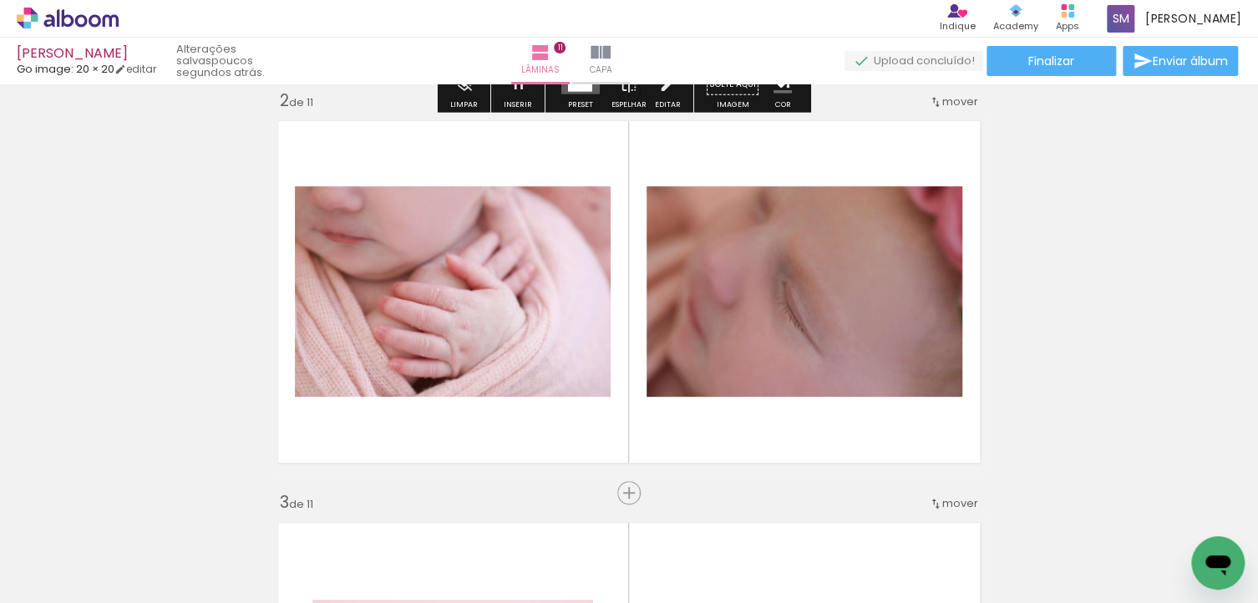
scroll to position [840, 0]
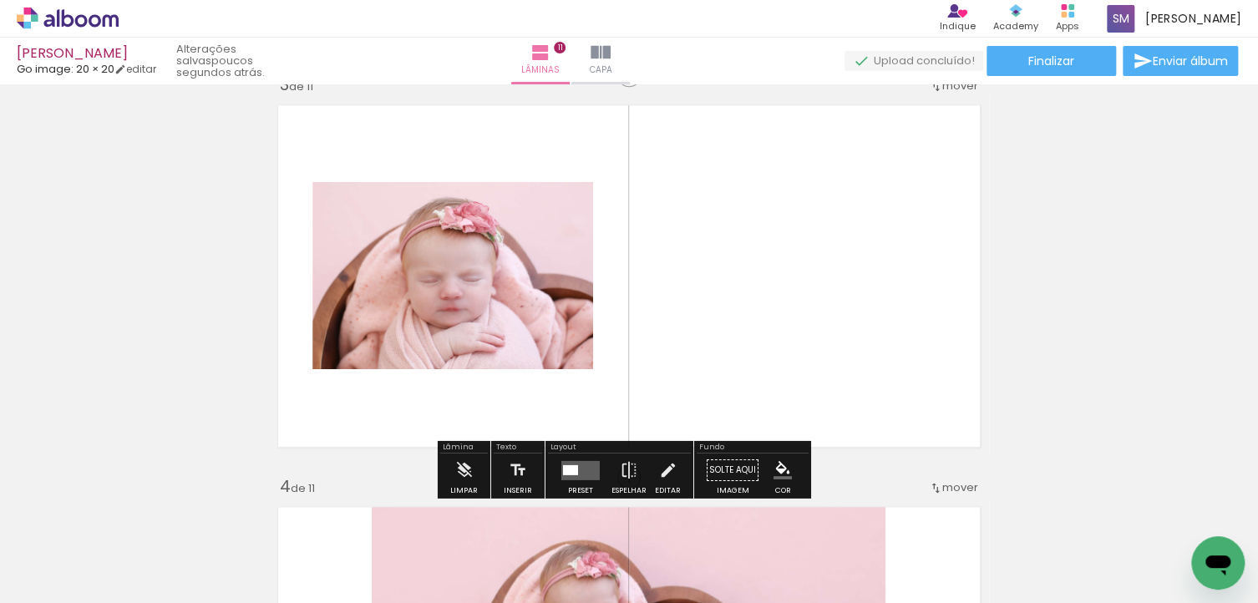
click at [563, 468] on div at bounding box center [570, 469] width 15 height 10
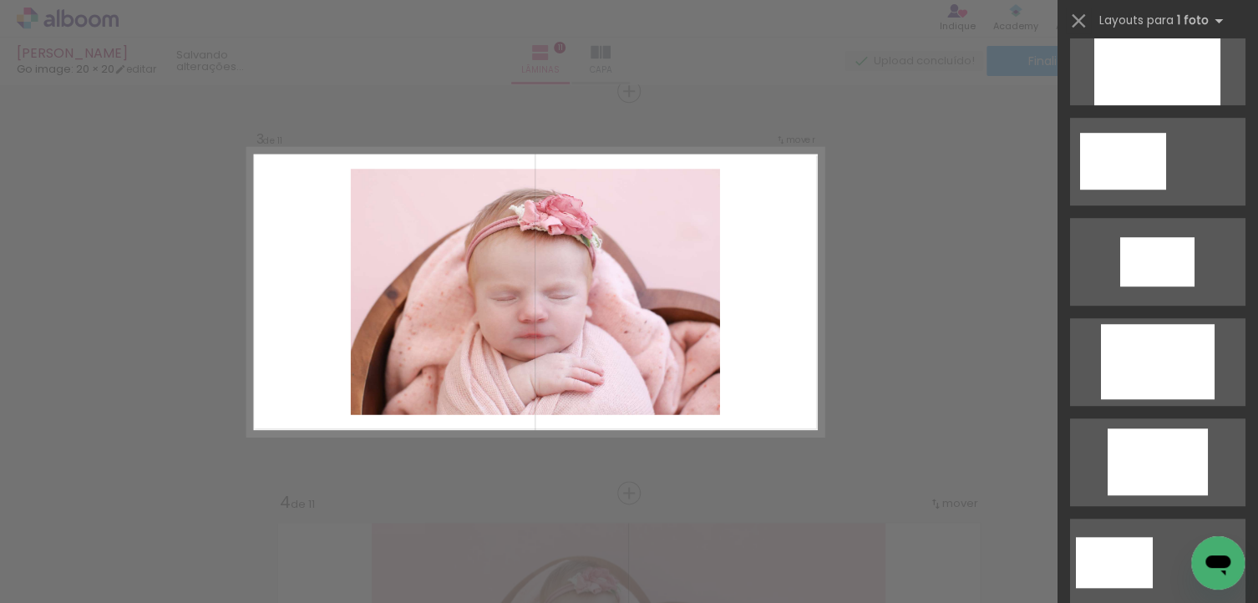
scroll to position [0, 0]
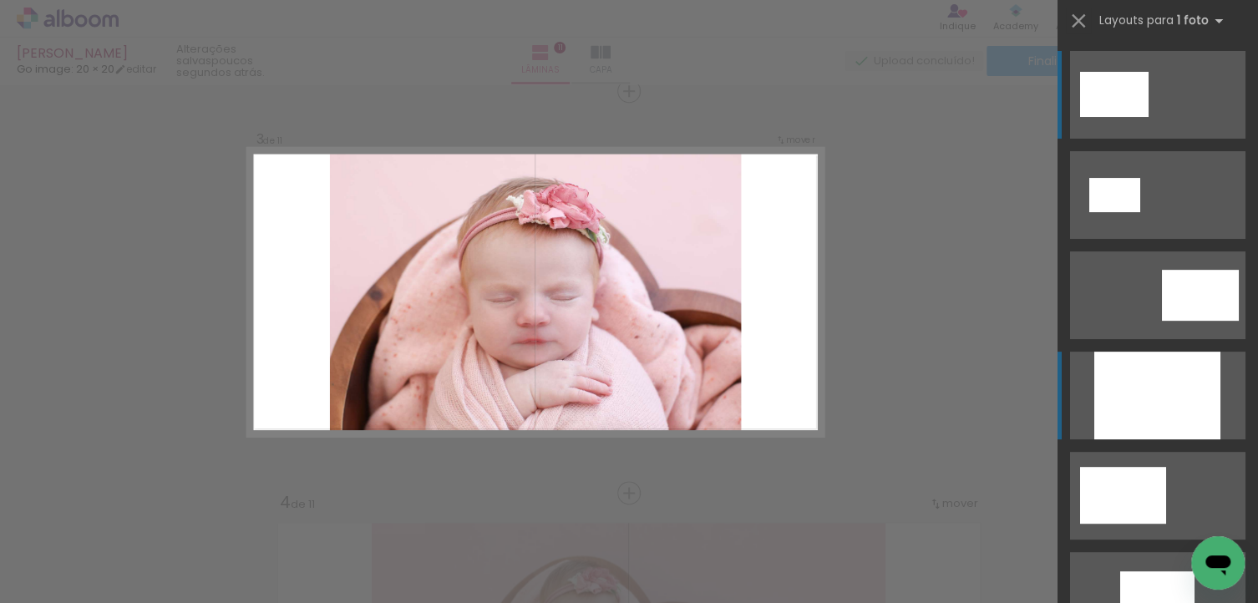
click at [1131, 382] on div at bounding box center [1157, 396] width 126 height 88
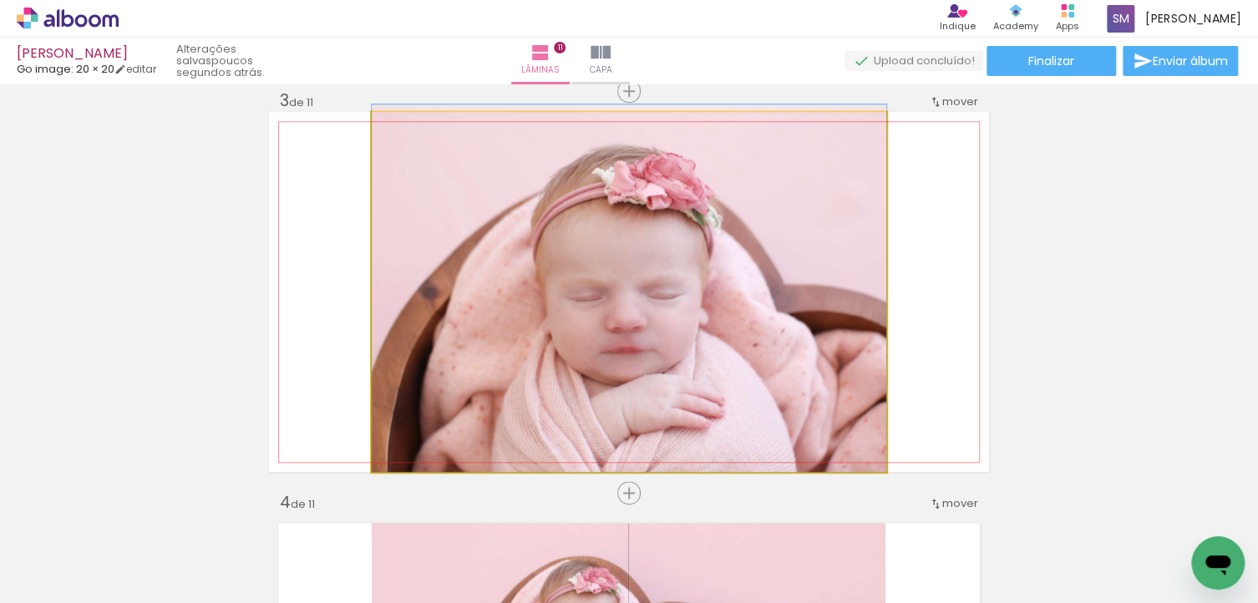
drag, startPoint x: 771, startPoint y: 302, endPoint x: 771, endPoint y: 281, distance: 21.7
click at [771, 281] on quentale-photo at bounding box center [629, 292] width 514 height 360
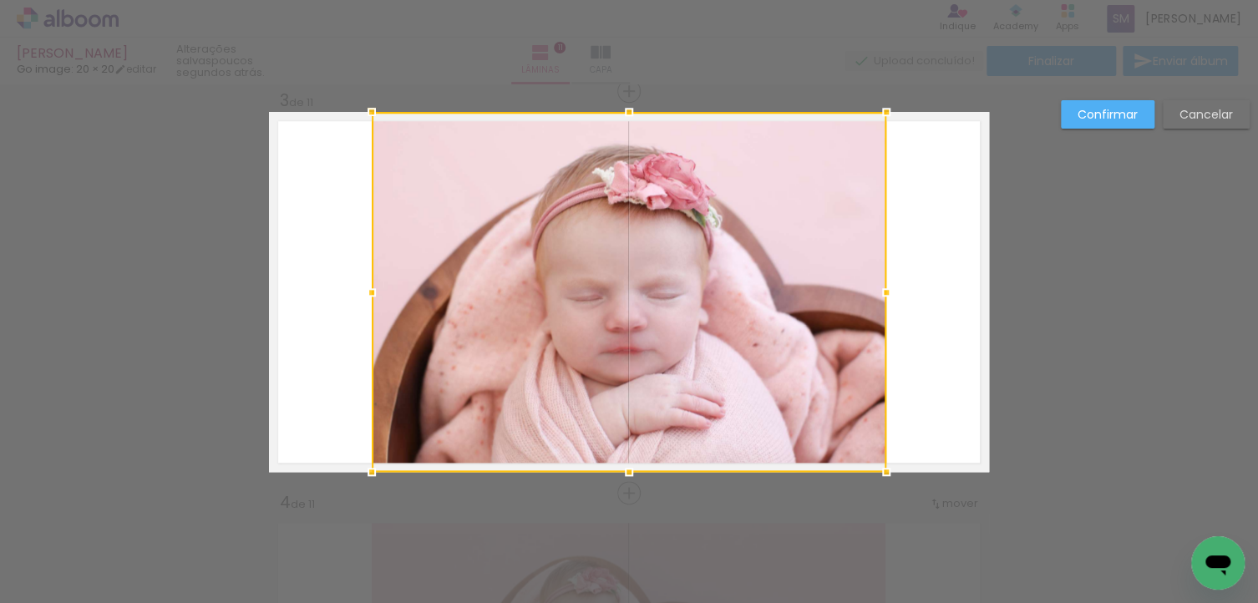
click at [0, 0] on slot "Cancelar" at bounding box center [0, 0] width 0 height 0
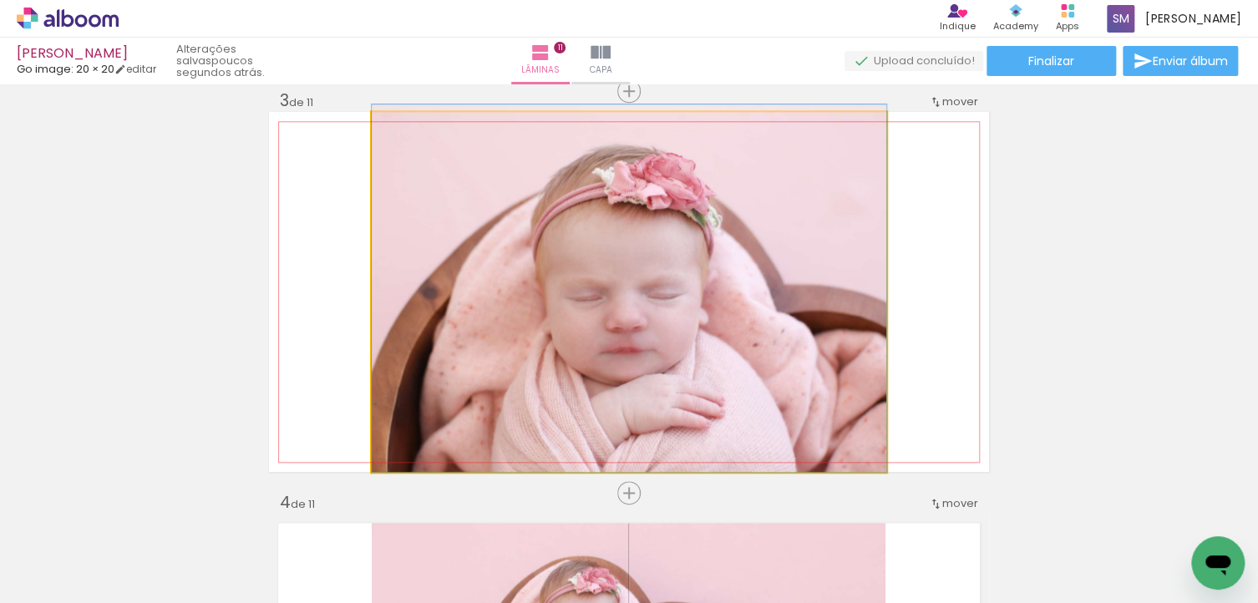
drag, startPoint x: 691, startPoint y: 217, endPoint x: 693, endPoint y: 202, distance: 15.1
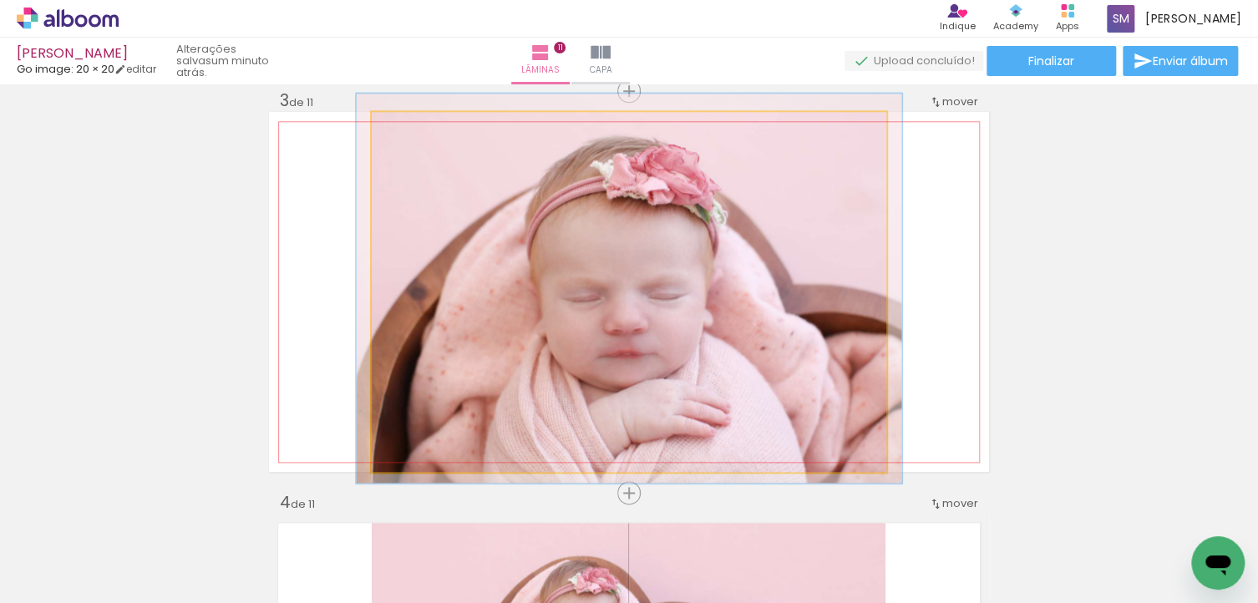
type paper-slider "106"
click at [408, 132] on div at bounding box center [414, 129] width 15 height 15
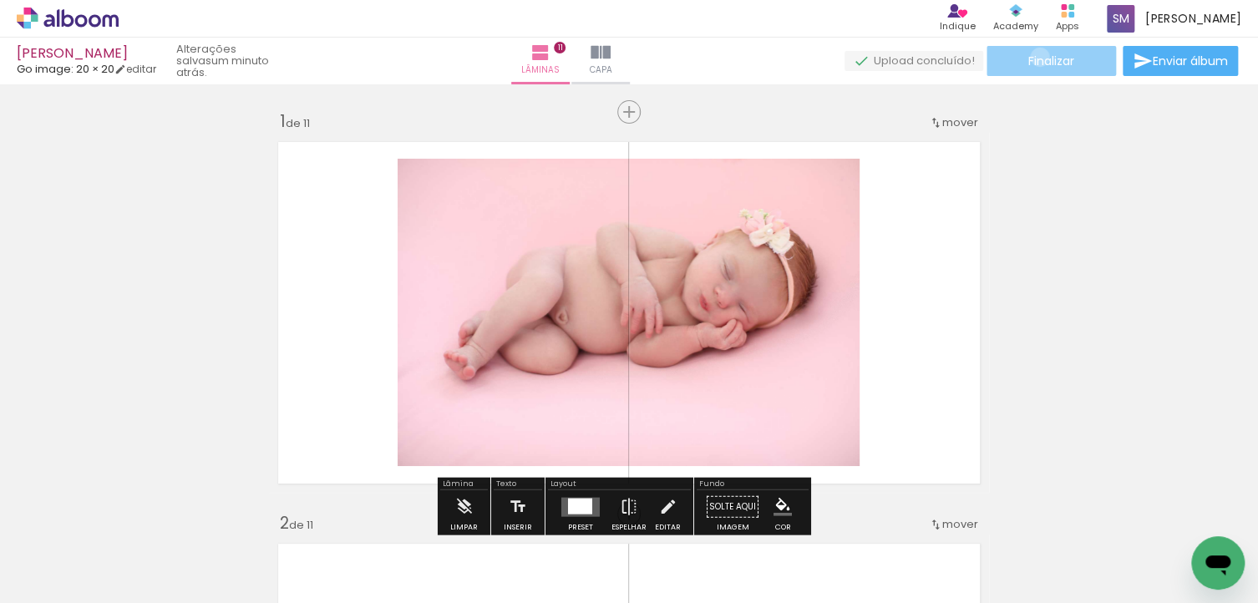
click at [1033, 57] on span "Finalizar" at bounding box center [1051, 61] width 46 height 12
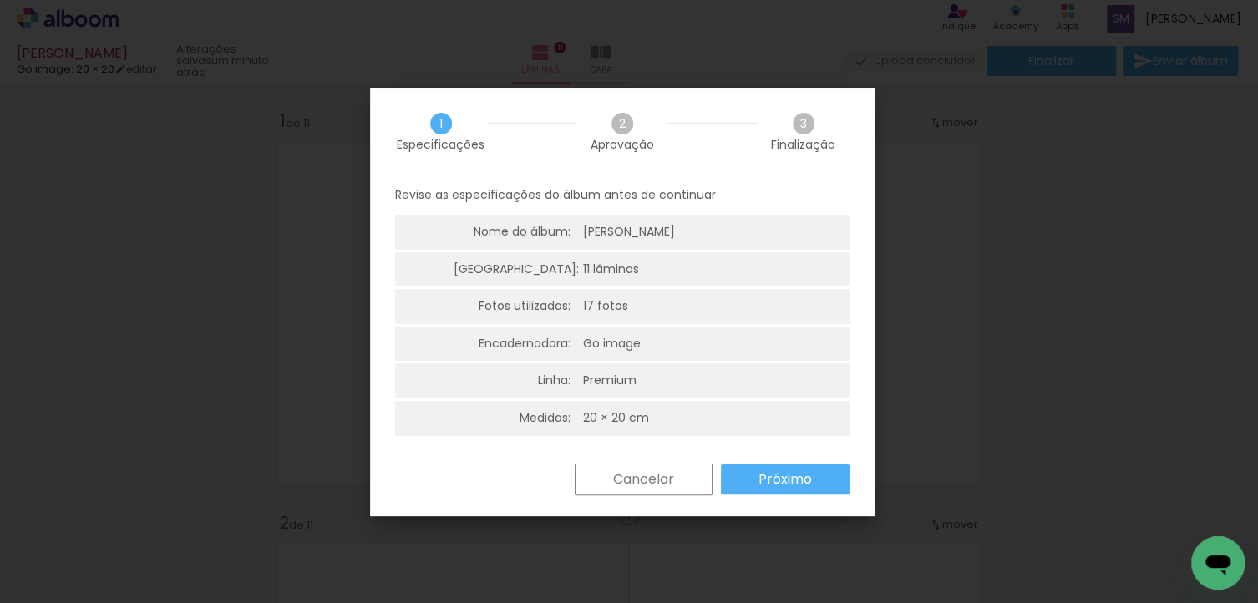
click at [0, 0] on slot "Próximo" at bounding box center [0, 0] width 0 height 0
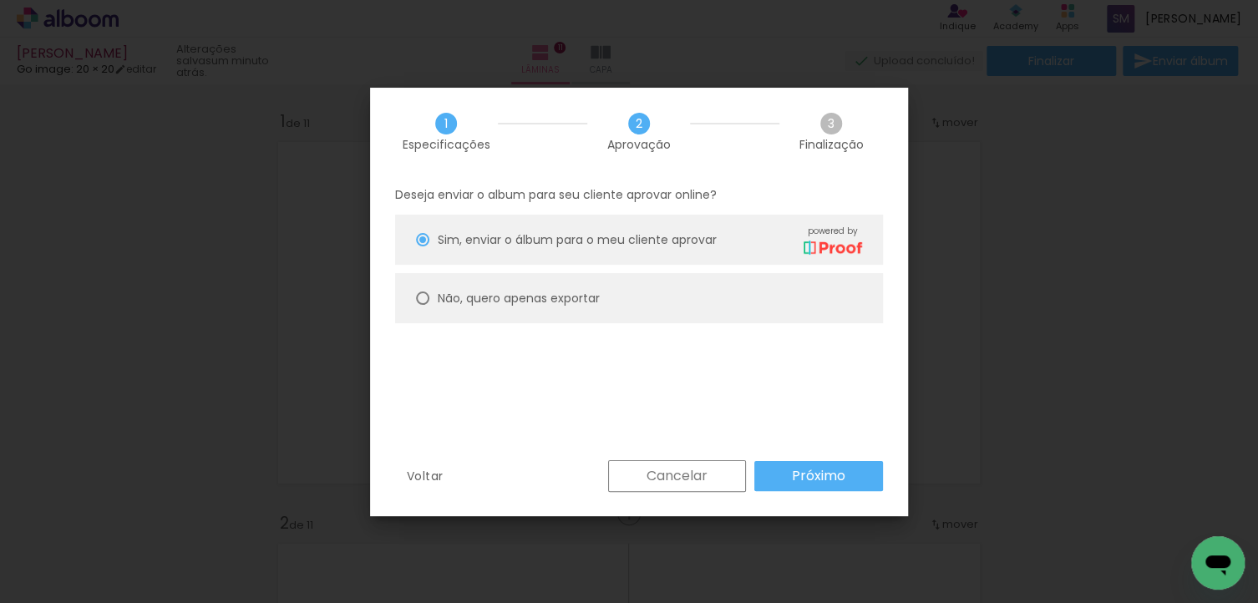
click at [0, 0] on slot "Não, quero apenas exportar" at bounding box center [0, 0] width 0 height 0
type paper-radio-button "on"
click at [844, 487] on paper-button "Próximo" at bounding box center [818, 476] width 129 height 30
type input "Alta, 300 DPI"
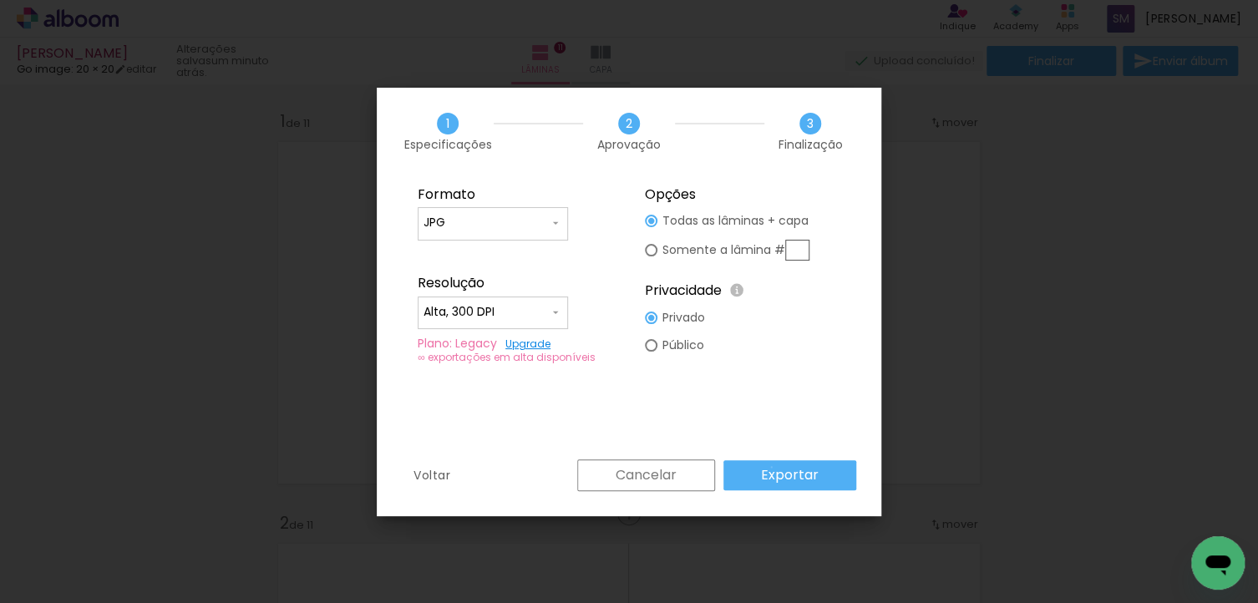
click at [0, 0] on slot "Exportar" at bounding box center [0, 0] width 0 height 0
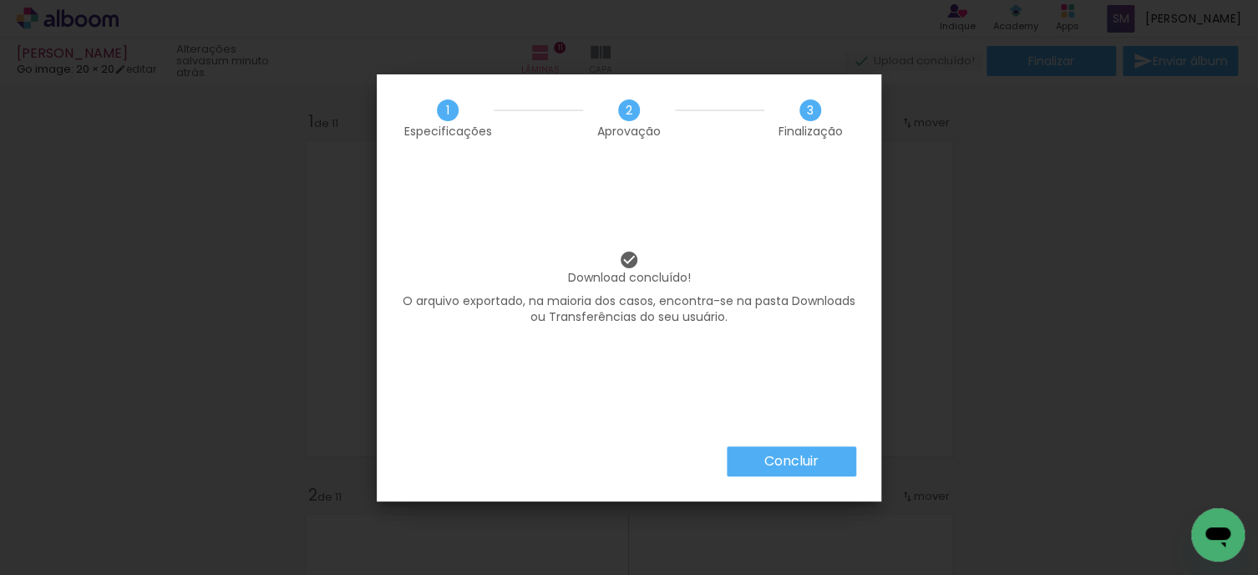
click at [0, 0] on slot "Concluir" at bounding box center [0, 0] width 0 height 0
